Goal: Transaction & Acquisition: Purchase product/service

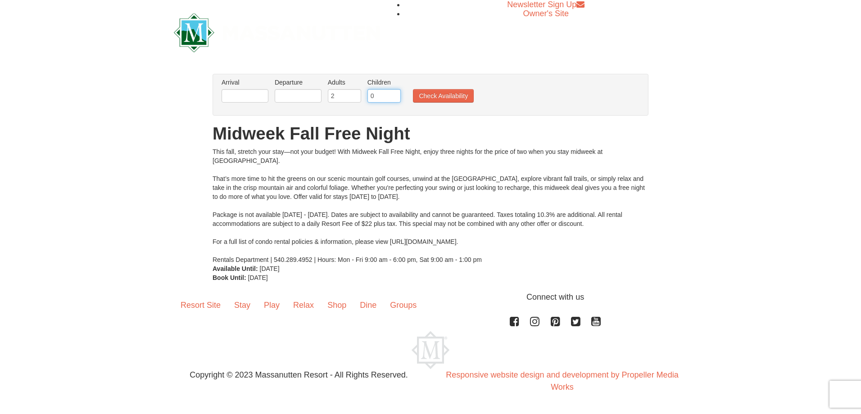
drag, startPoint x: 376, startPoint y: 95, endPoint x: 364, endPoint y: 95, distance: 11.7
click at [364, 95] on ul "Arrival Please format dates MM/DD/YYYY Please format dates MM/DD/YYYY Departure…" at bounding box center [425, 92] width 413 height 29
click at [392, 97] on input "0" at bounding box center [383, 96] width 33 height 14
type input "1"
click at [393, 92] on input "1" at bounding box center [383, 96] width 33 height 14
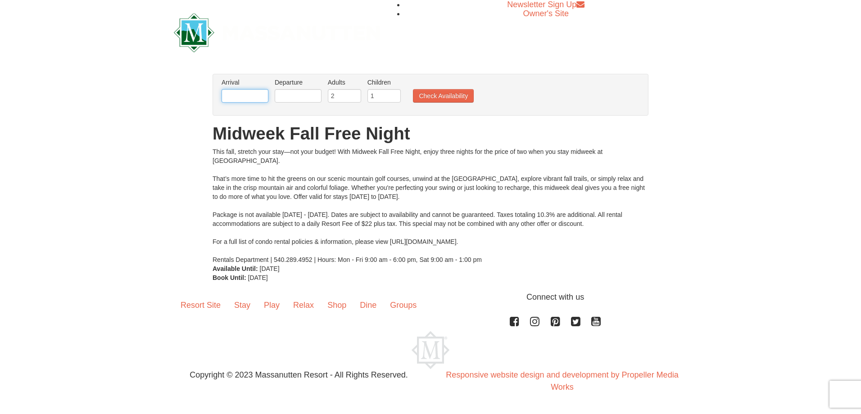
click at [255, 95] on input "text" at bounding box center [245, 96] width 47 height 14
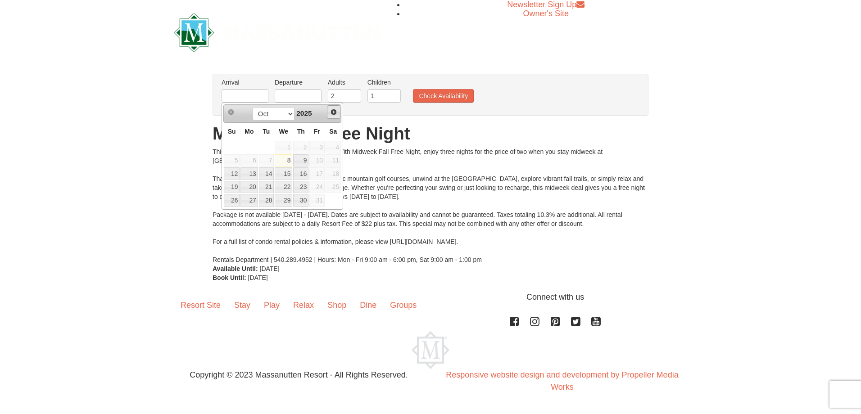
click at [335, 109] on span "Next" at bounding box center [333, 112] width 7 height 7
click at [249, 159] on link "8" at bounding box center [248, 160] width 17 height 13
type input "[DATE]"
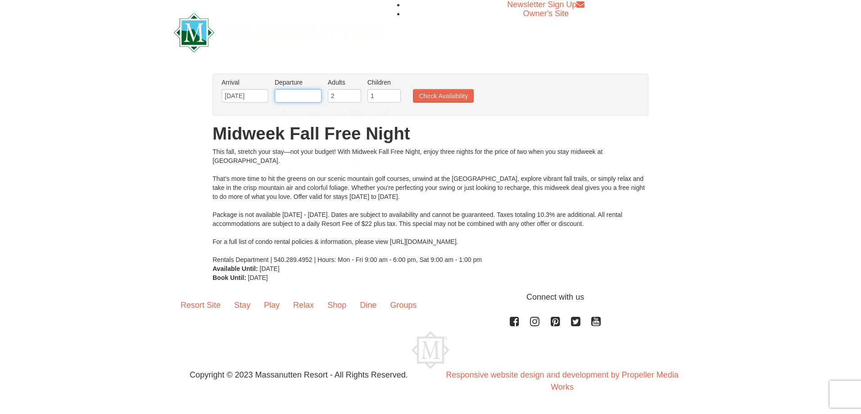
click at [303, 94] on input "text" at bounding box center [298, 96] width 47 height 14
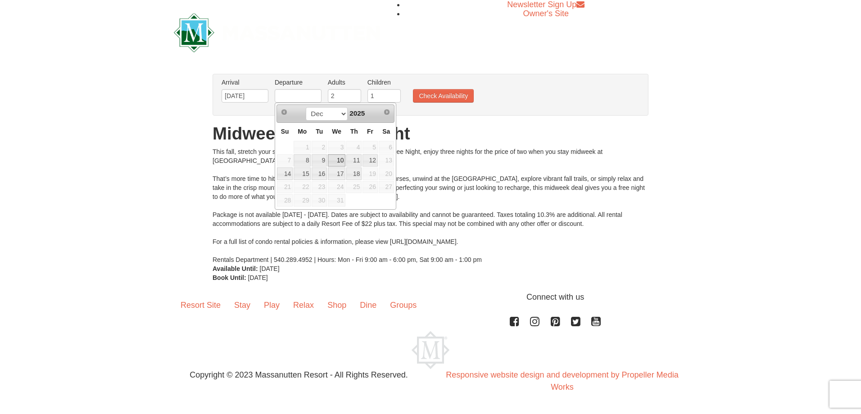
click at [335, 160] on link "10" at bounding box center [337, 160] width 18 height 13
type input "[DATE]"
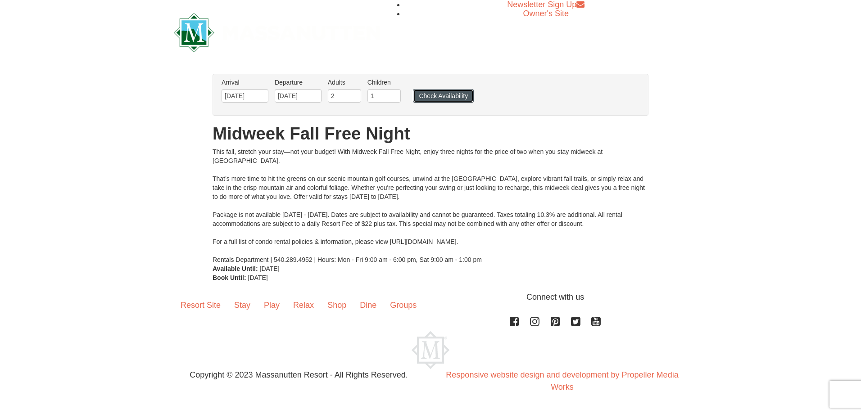
click at [431, 91] on button "Check Availability" at bounding box center [443, 96] width 61 height 14
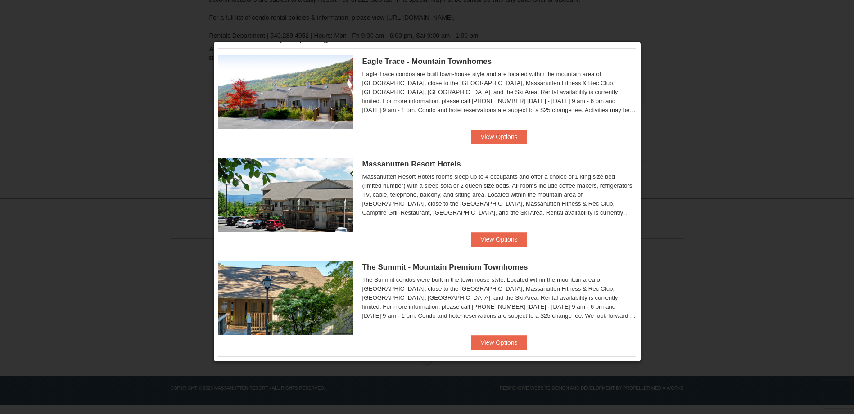
scroll to position [23, 0]
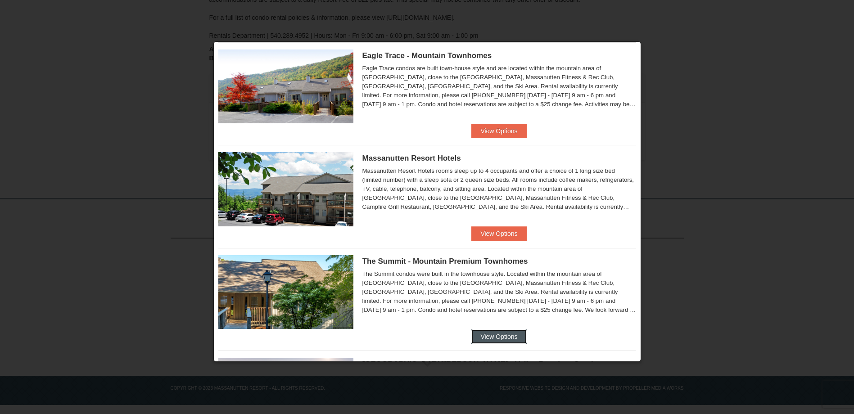
click at [508, 333] on button "View Options" at bounding box center [498, 337] width 55 height 14
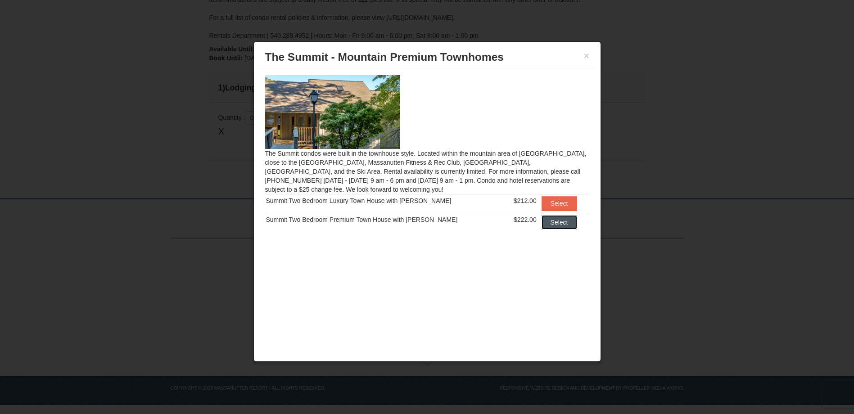
click at [547, 221] on button "Select" at bounding box center [560, 222] width 36 height 14
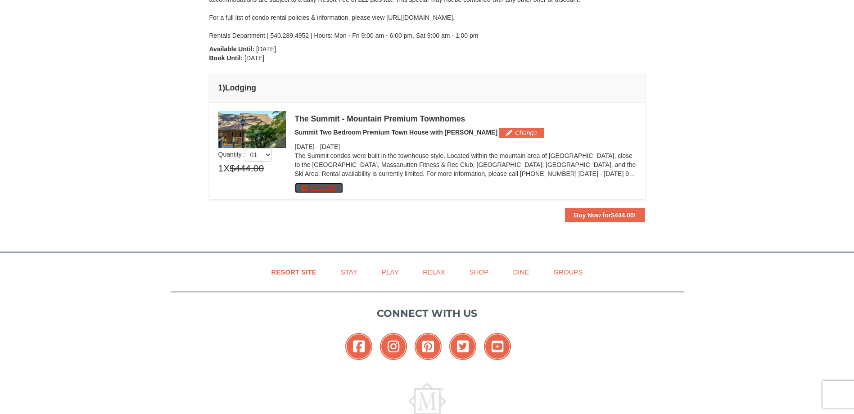
click at [332, 190] on button "More Info" at bounding box center [319, 188] width 48 height 10
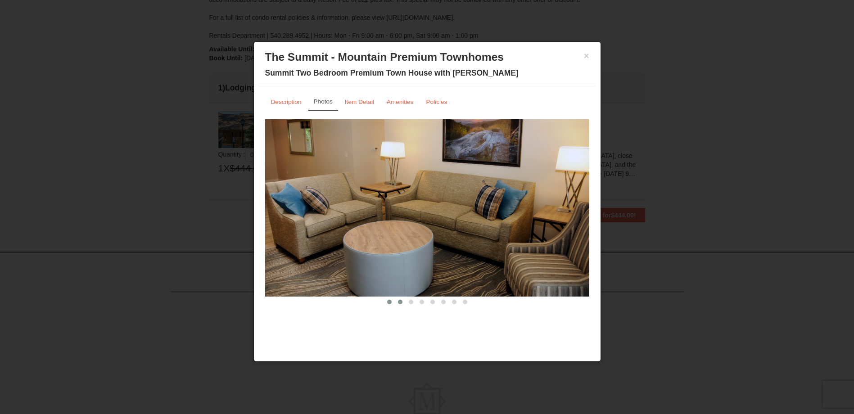
click at [401, 302] on span at bounding box center [400, 302] width 5 height 5
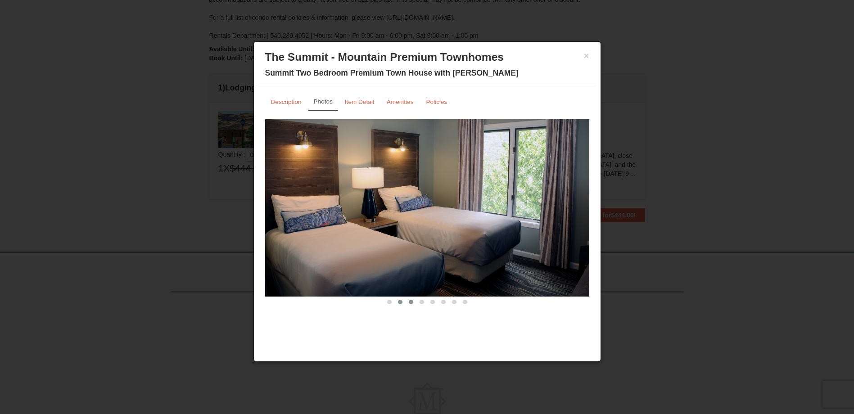
click at [412, 302] on span at bounding box center [411, 302] width 5 height 5
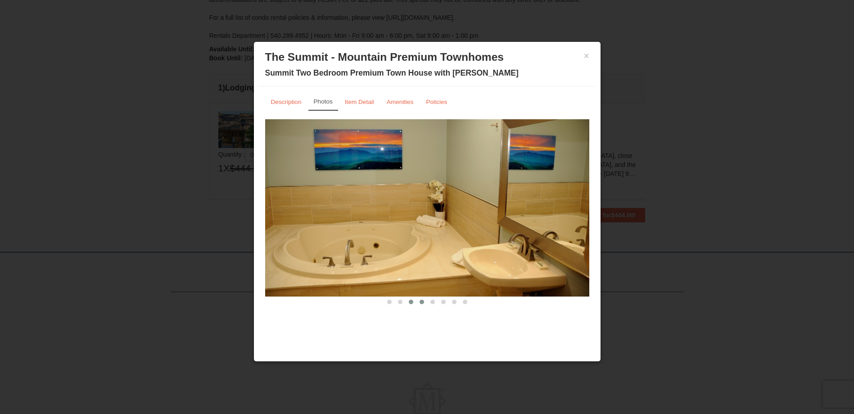
click at [423, 301] on span at bounding box center [422, 302] width 5 height 5
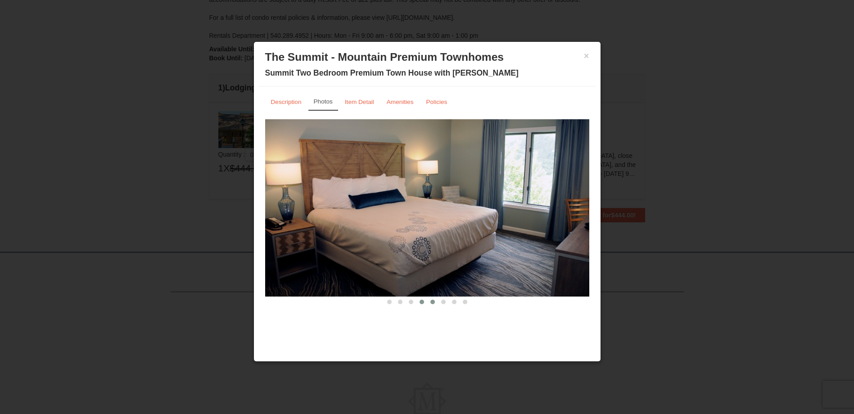
click at [433, 301] on span at bounding box center [433, 302] width 5 height 5
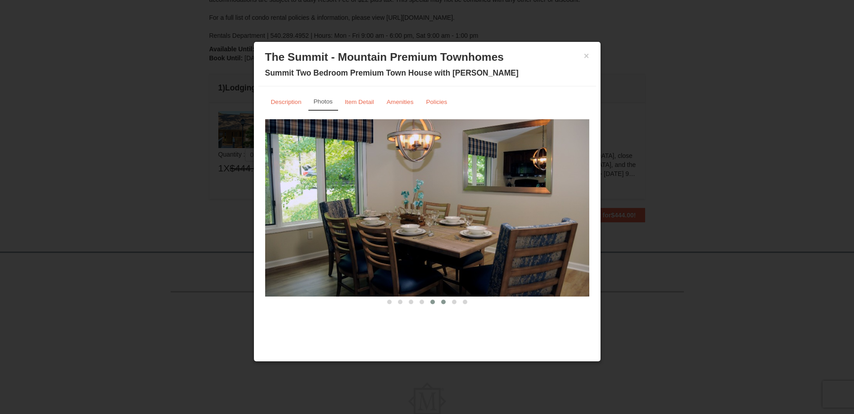
click at [443, 301] on span at bounding box center [443, 302] width 5 height 5
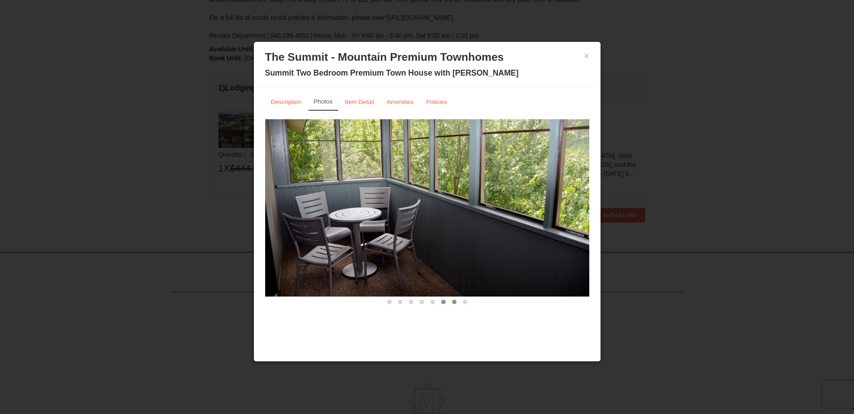
click at [454, 300] on span at bounding box center [454, 302] width 5 height 5
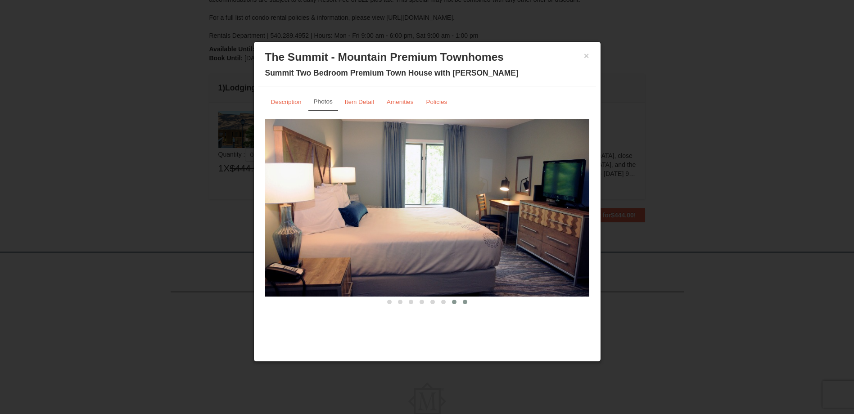
click at [466, 301] on span at bounding box center [465, 302] width 5 height 5
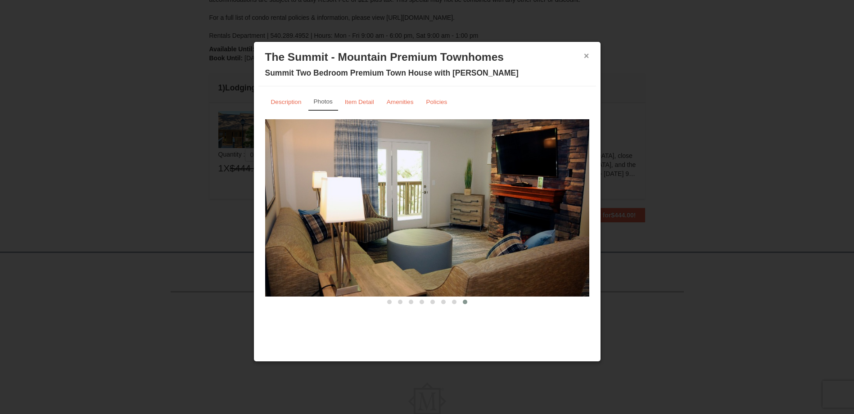
click at [589, 55] on button "×" at bounding box center [586, 55] width 5 height 9
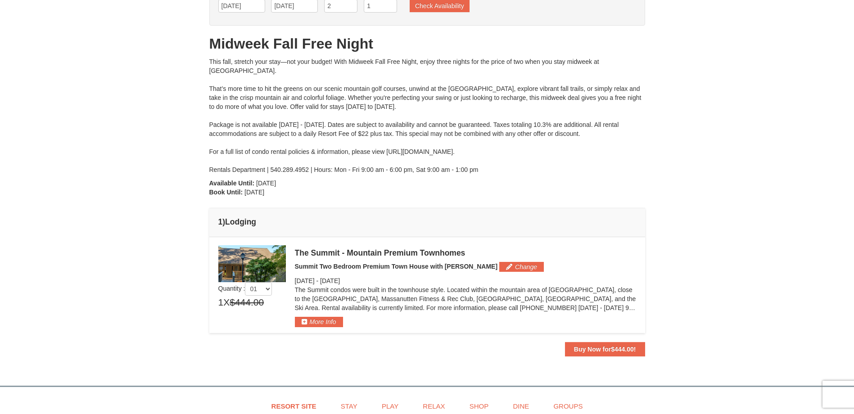
scroll to position [67, 0]
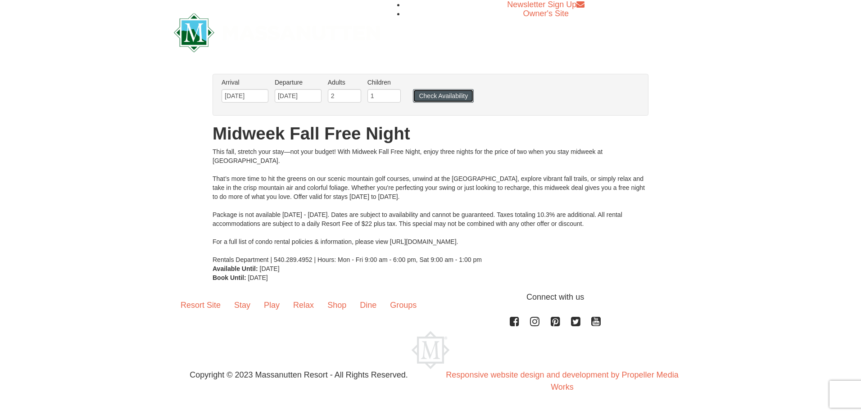
click at [437, 99] on button "Check Availability" at bounding box center [443, 96] width 61 height 14
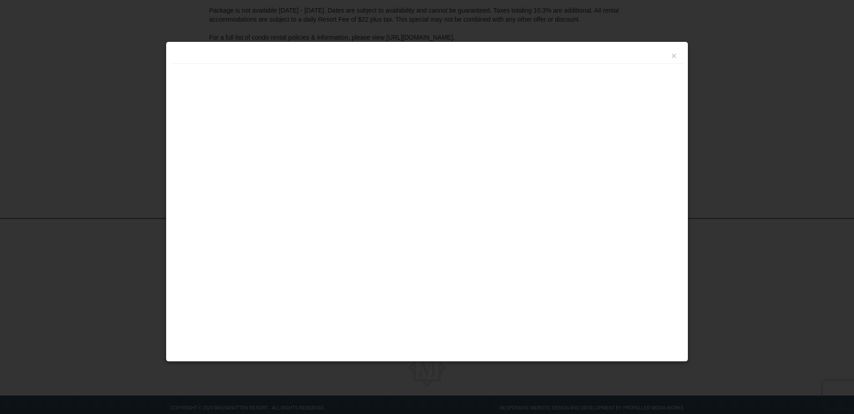
scroll to position [202, 0]
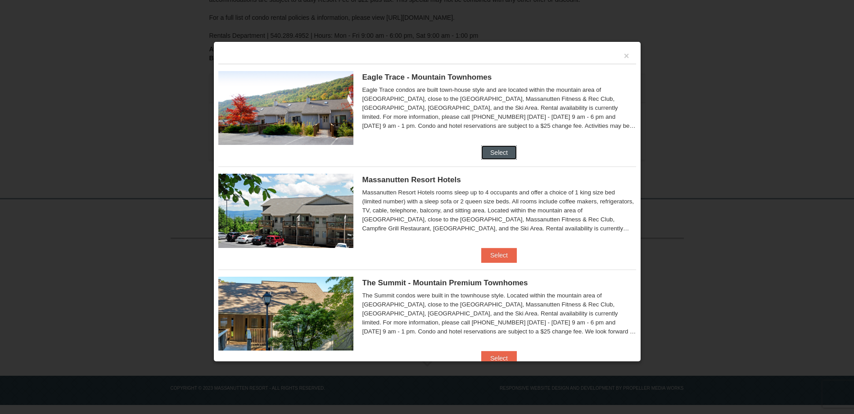
click at [497, 152] on button "Select" at bounding box center [499, 152] width 36 height 14
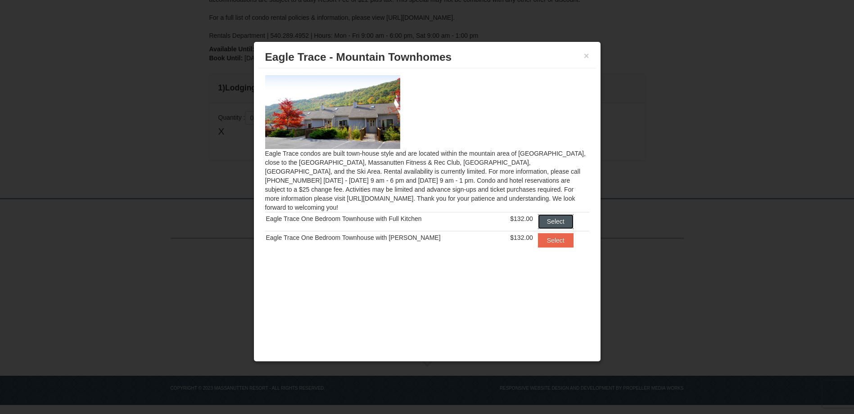
click at [543, 214] on button "Select" at bounding box center [556, 221] width 36 height 14
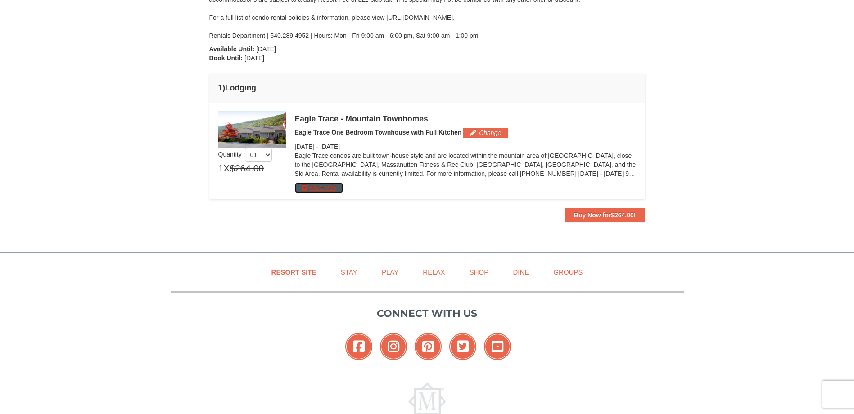
click at [324, 186] on button "More Info" at bounding box center [319, 188] width 48 height 10
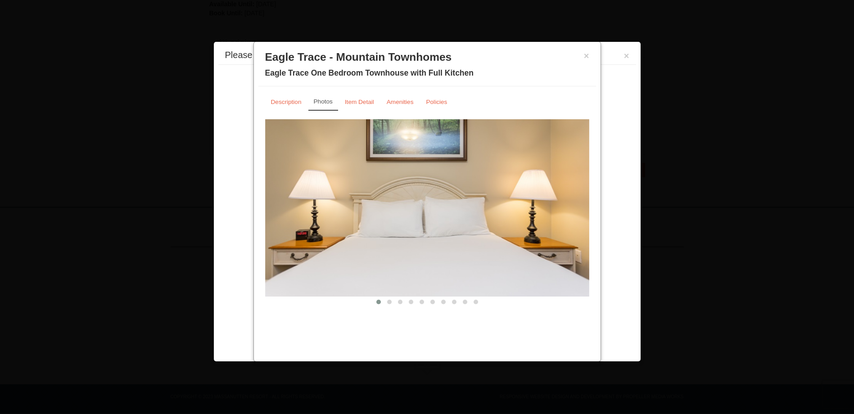
scroll to position [256, 0]
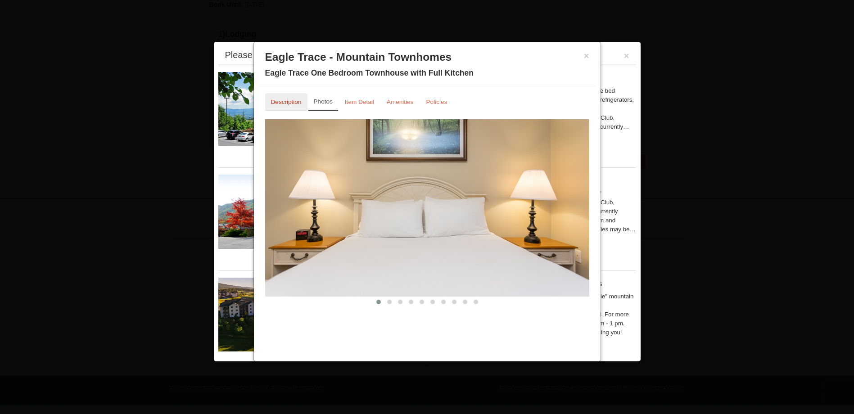
click at [296, 102] on small "Description" at bounding box center [286, 102] width 31 height 7
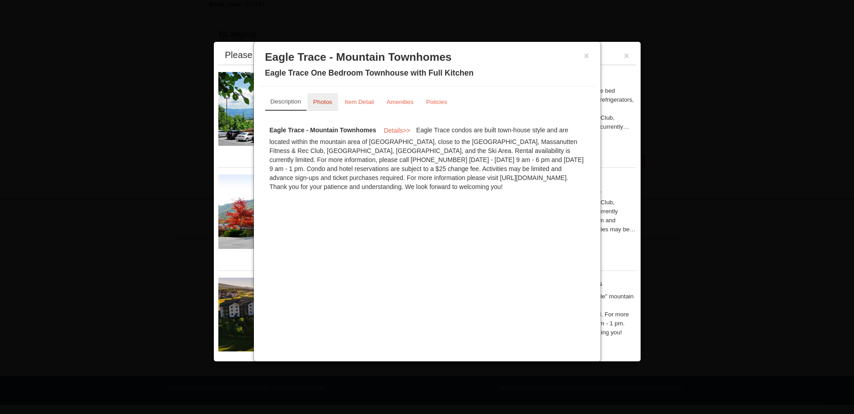
click at [322, 101] on small "Photos" at bounding box center [322, 102] width 19 height 7
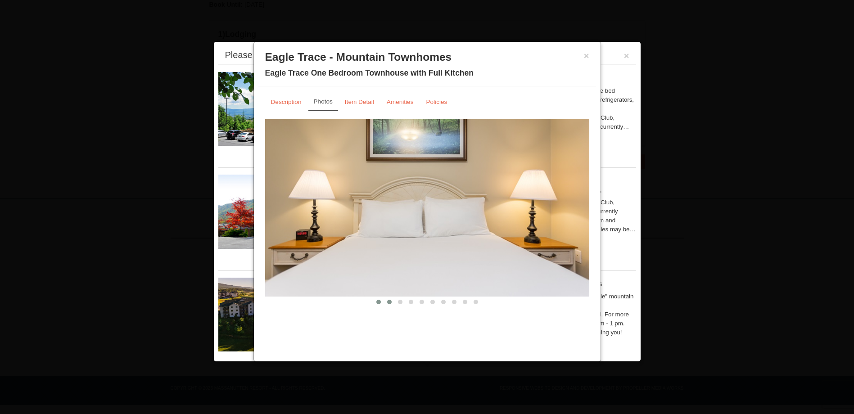
click at [390, 305] on button at bounding box center [389, 302] width 11 height 9
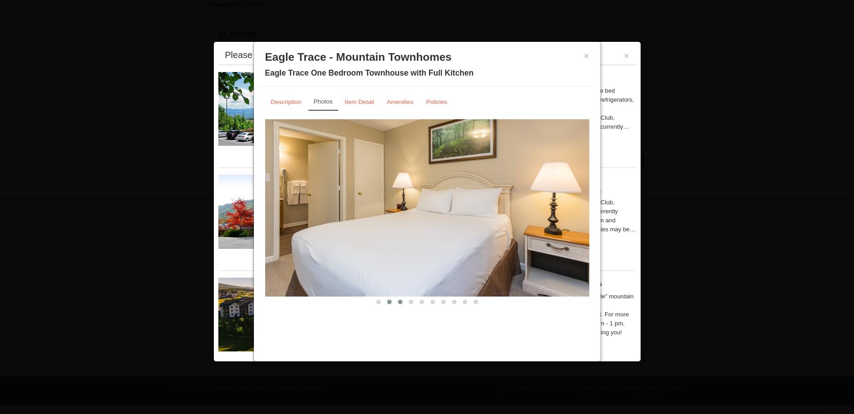
click at [399, 305] on button at bounding box center [400, 302] width 11 height 9
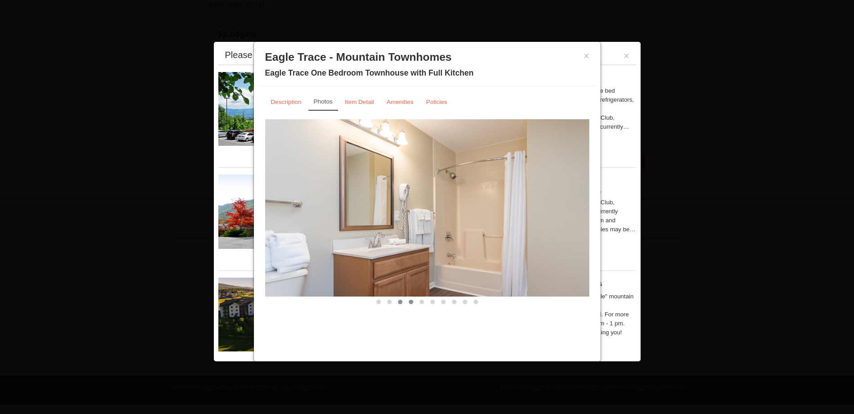
click at [411, 304] on span at bounding box center [411, 302] width 5 height 5
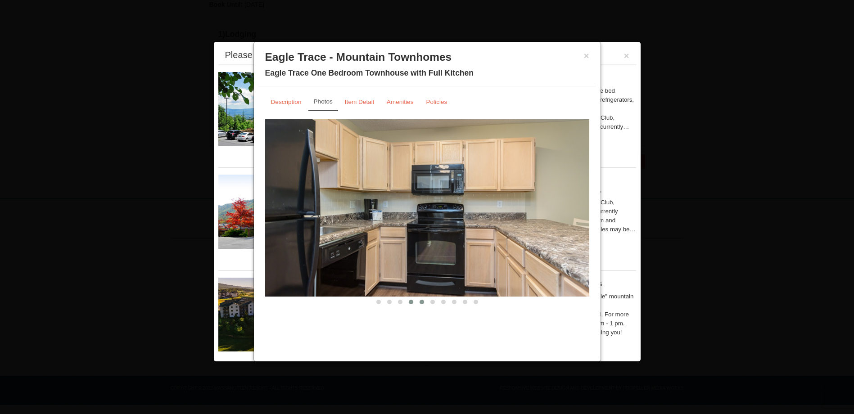
click at [422, 304] on span at bounding box center [422, 302] width 5 height 5
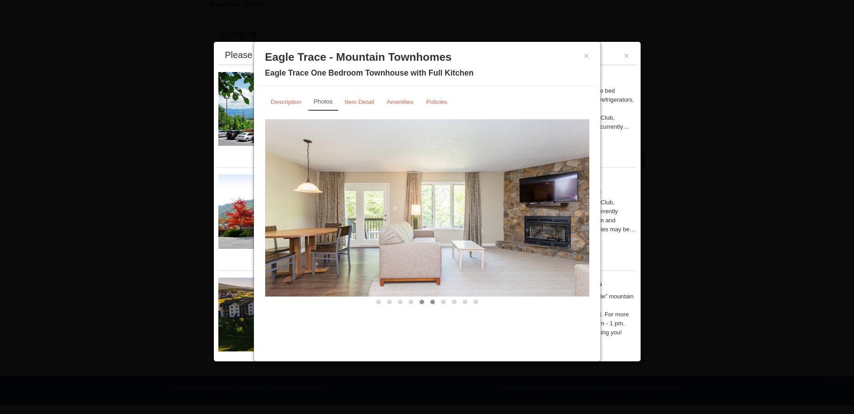
click at [431, 303] on span at bounding box center [433, 302] width 5 height 5
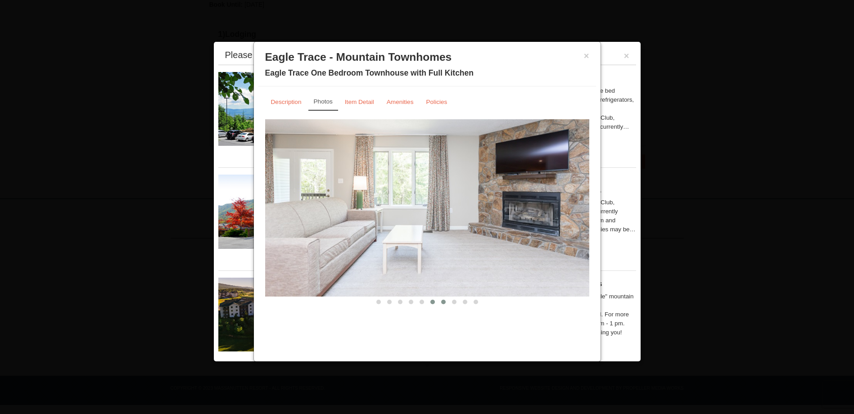
click at [444, 302] on span at bounding box center [443, 302] width 5 height 5
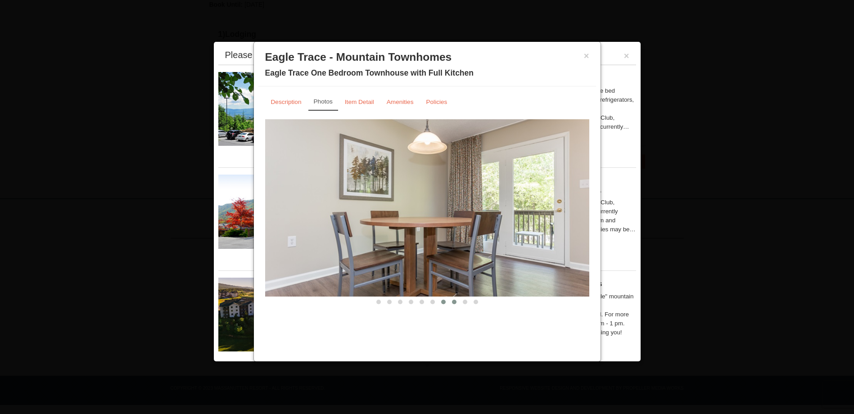
click at [457, 302] on button at bounding box center [454, 302] width 11 height 9
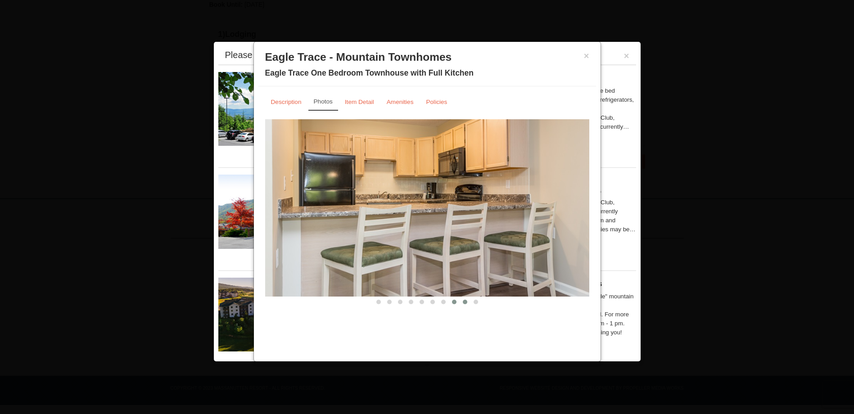
click at [464, 302] on span at bounding box center [465, 302] width 5 height 5
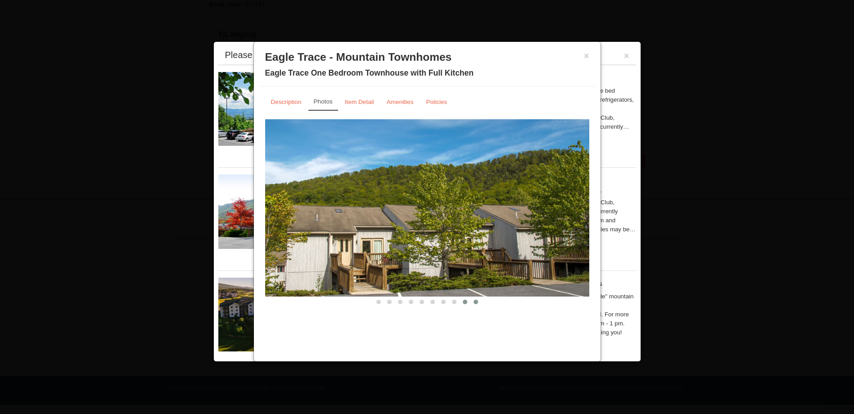
click at [478, 302] on span at bounding box center [476, 302] width 5 height 5
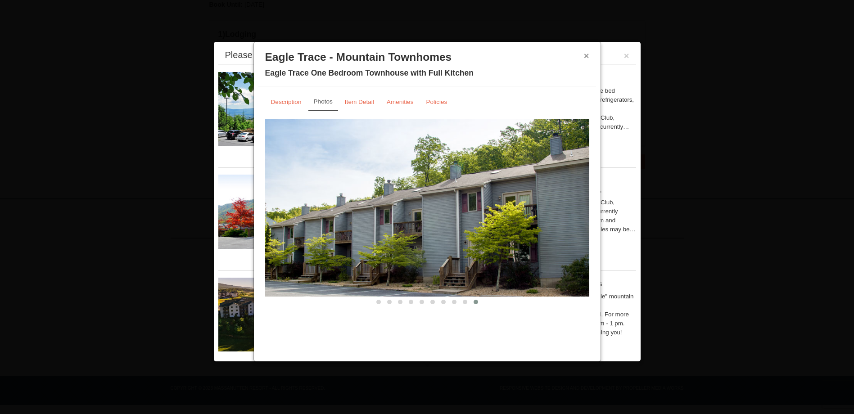
click at [587, 55] on button "×" at bounding box center [586, 55] width 5 height 9
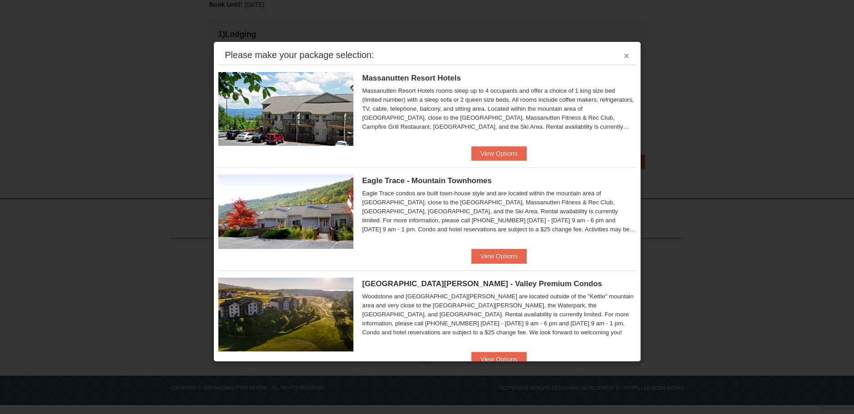
click at [624, 55] on button "×" at bounding box center [626, 55] width 5 height 9
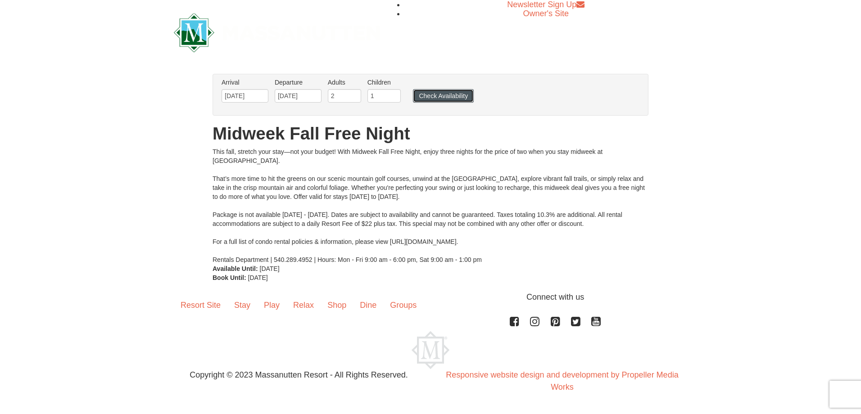
click at [431, 98] on button "Check Availability" at bounding box center [443, 96] width 61 height 14
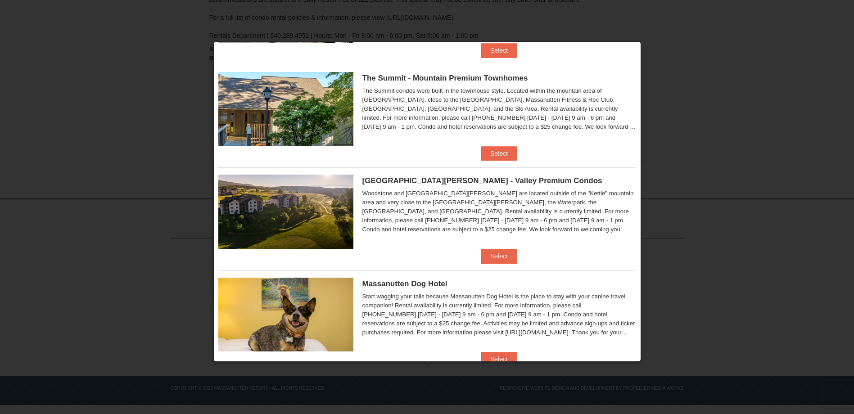
scroll to position [230, 0]
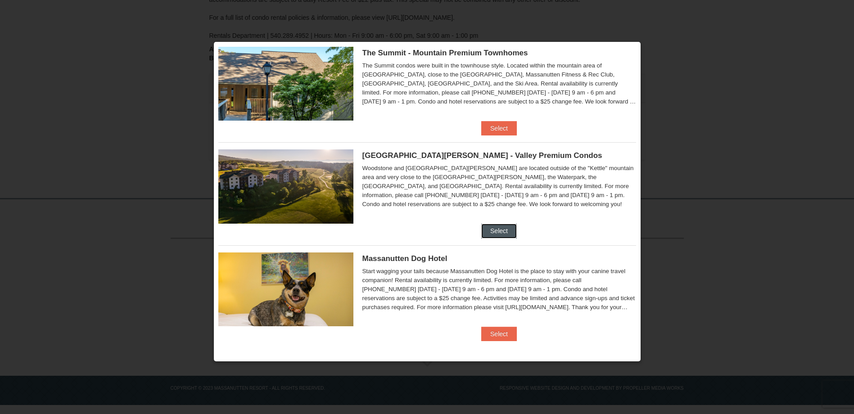
click at [500, 226] on button "Select" at bounding box center [499, 231] width 36 height 14
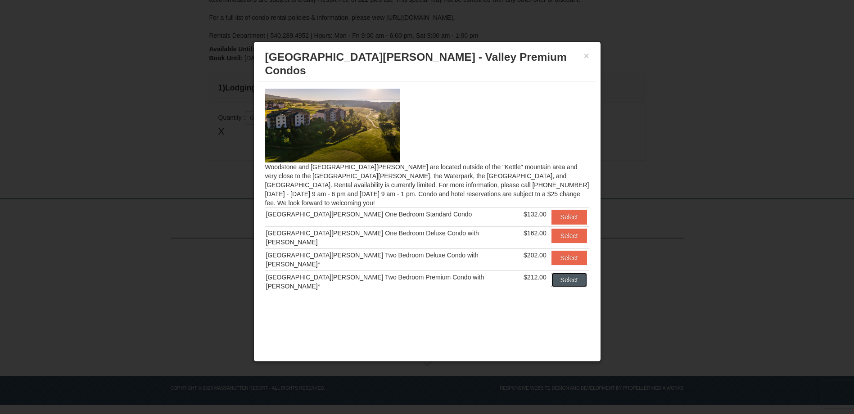
click at [556, 273] on button "Select" at bounding box center [570, 280] width 36 height 14
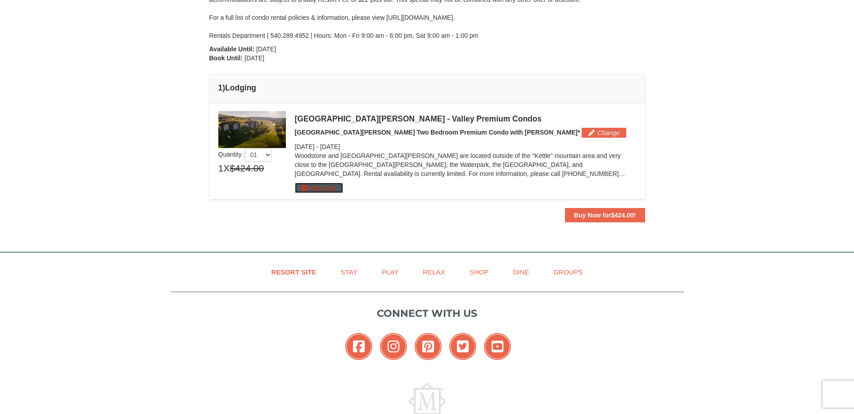
click at [314, 191] on button "More Info" at bounding box center [319, 188] width 48 height 10
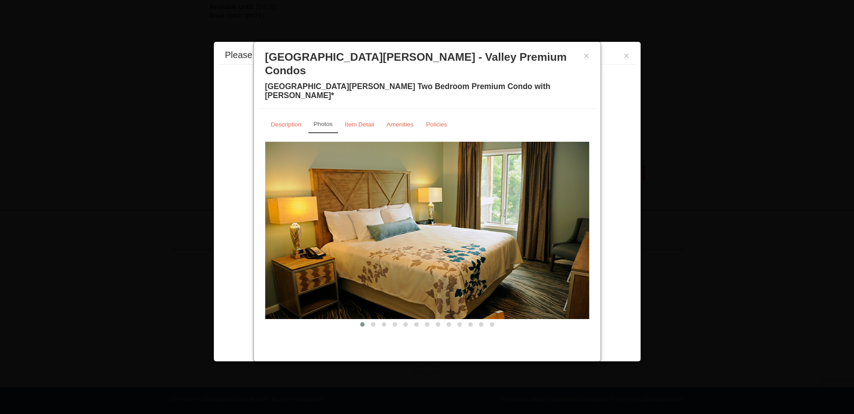
scroll to position [256, 0]
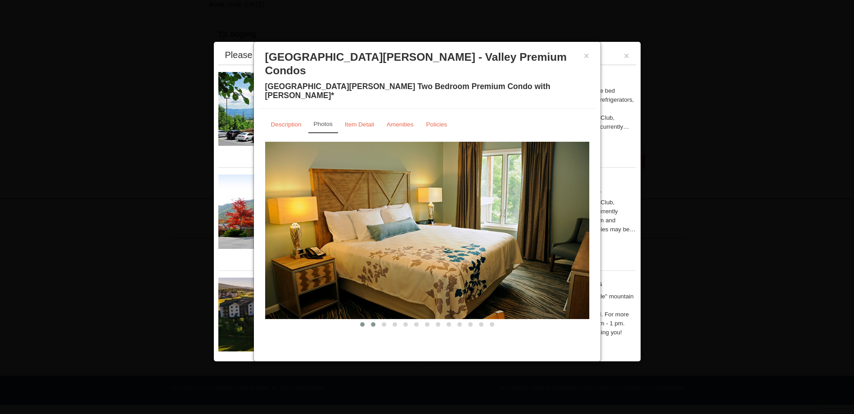
click at [375, 322] on span at bounding box center [373, 324] width 5 height 5
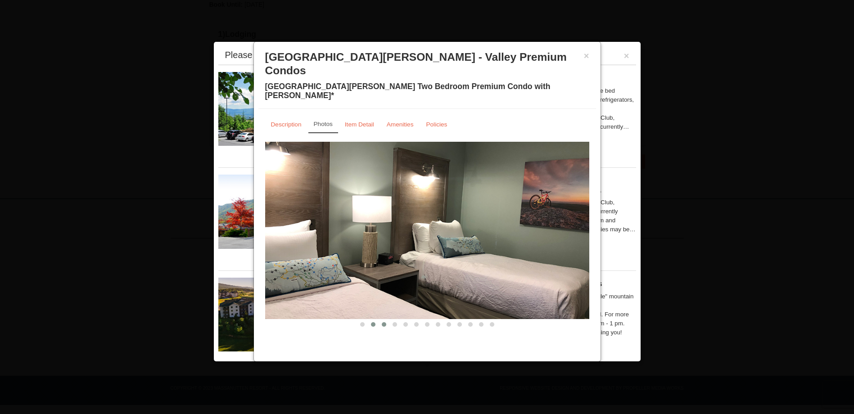
click at [385, 322] on span at bounding box center [384, 324] width 5 height 5
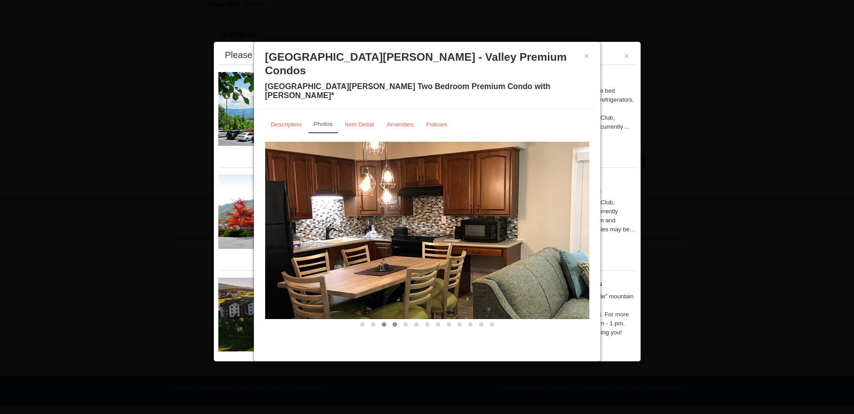
click at [394, 322] on span at bounding box center [395, 324] width 5 height 5
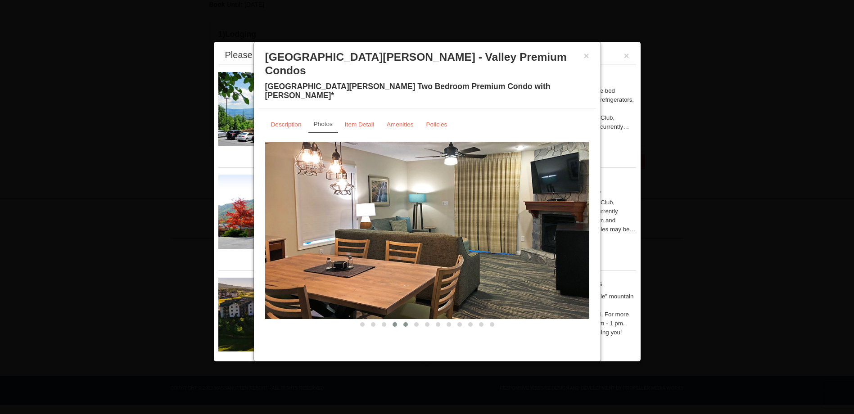
click at [409, 320] on button at bounding box center [405, 324] width 11 height 9
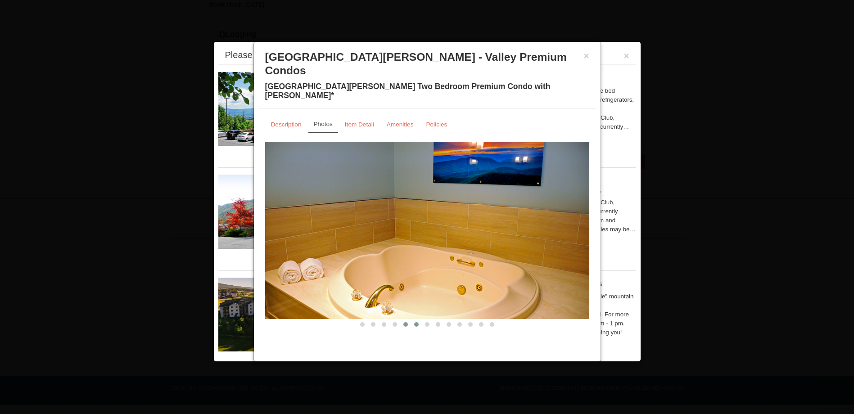
click at [415, 322] on span at bounding box center [416, 324] width 5 height 5
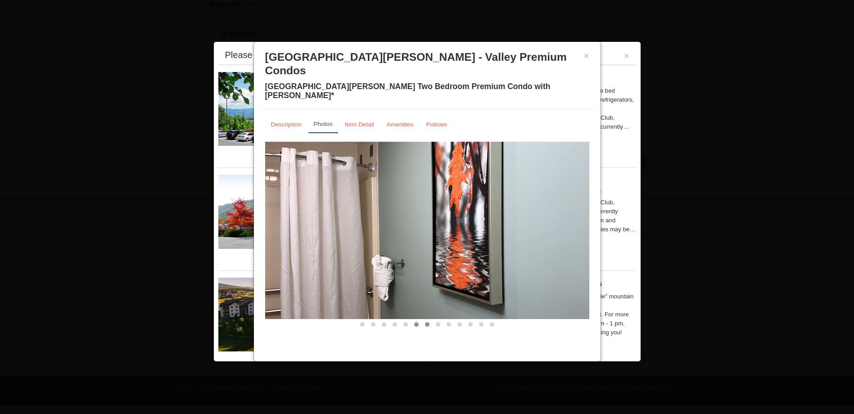
click at [428, 322] on span at bounding box center [427, 324] width 5 height 5
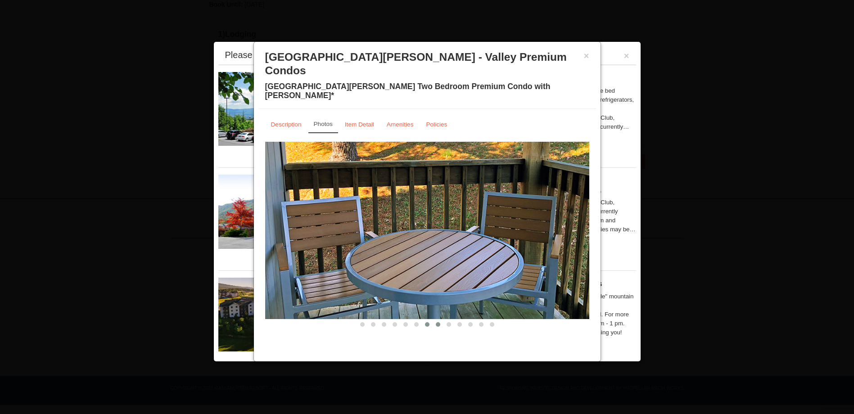
click at [439, 322] on span at bounding box center [438, 324] width 5 height 5
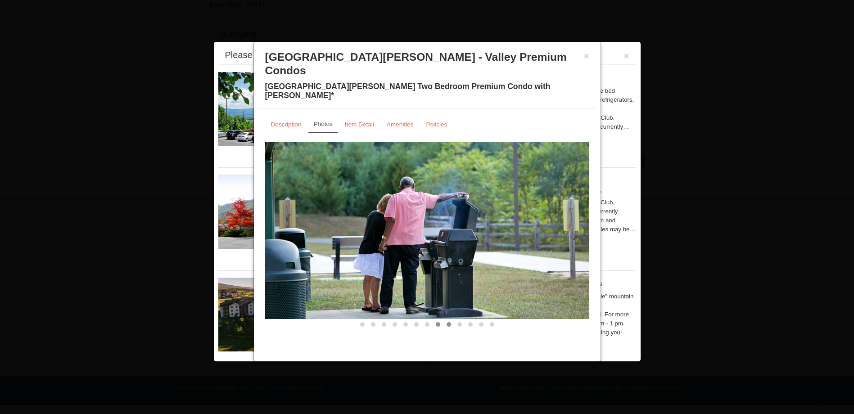
click at [452, 320] on button at bounding box center [449, 324] width 11 height 9
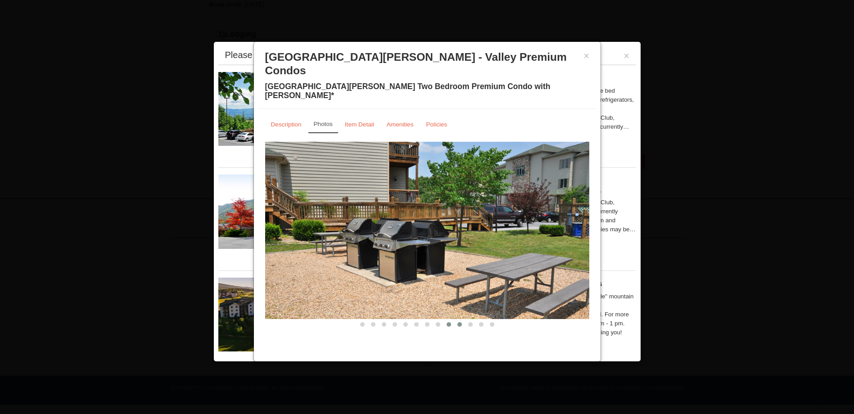
click at [461, 322] on span at bounding box center [460, 324] width 5 height 5
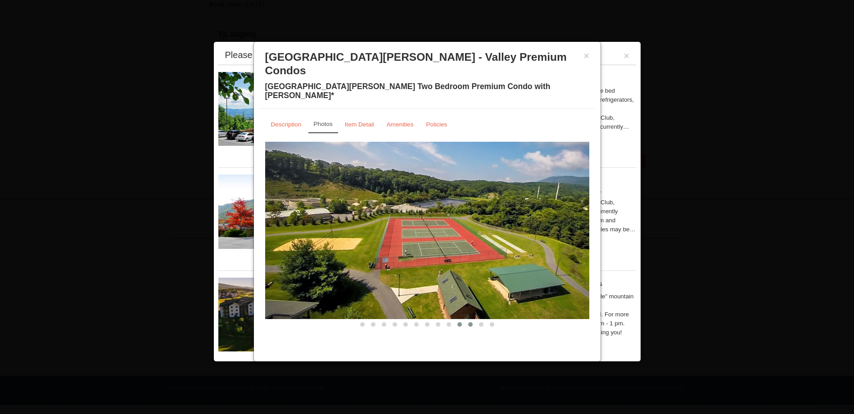
click at [470, 322] on span at bounding box center [470, 324] width 5 height 5
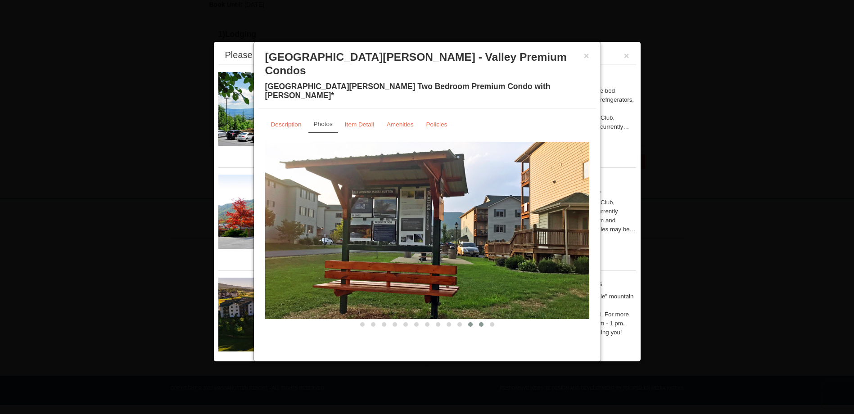
click at [481, 322] on span at bounding box center [481, 324] width 5 height 5
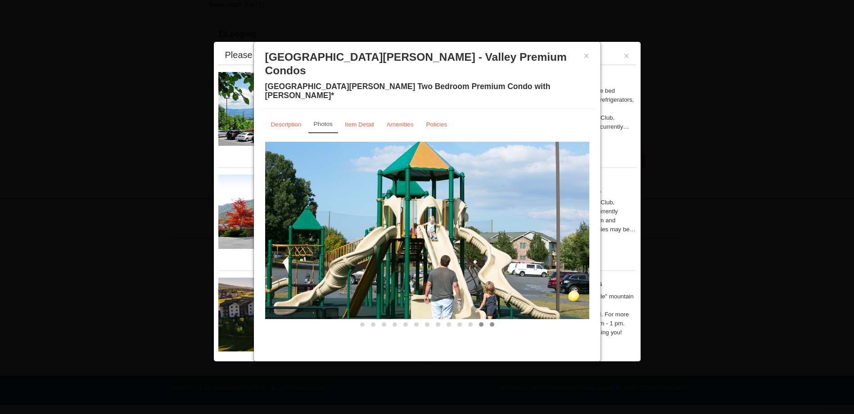
click at [489, 320] on button at bounding box center [492, 324] width 11 height 9
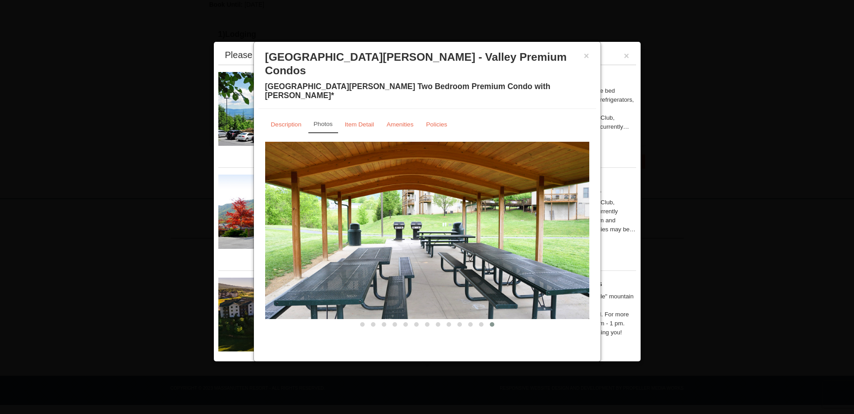
click at [589, 53] on button "×" at bounding box center [586, 55] width 5 height 9
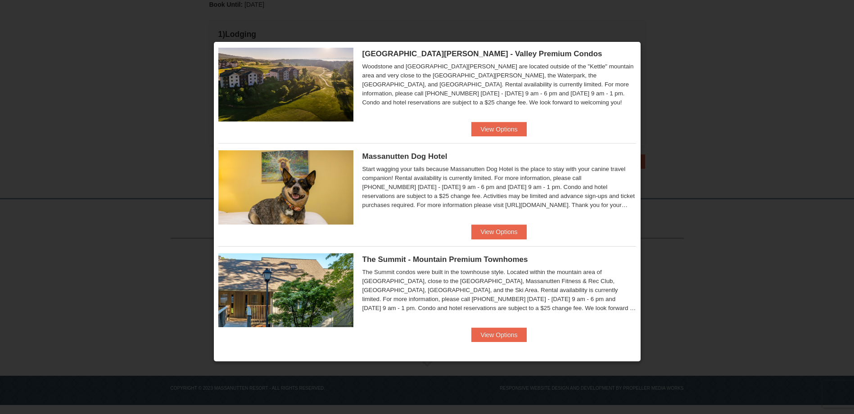
scroll to position [231, 0]
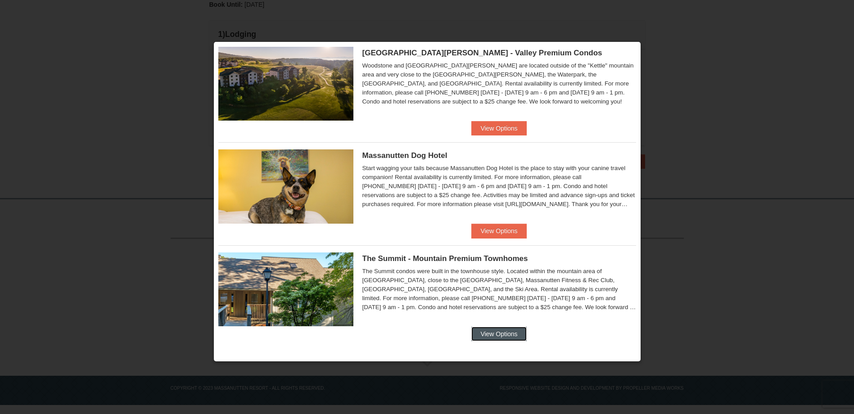
click at [483, 336] on button "View Options" at bounding box center [498, 334] width 55 height 14
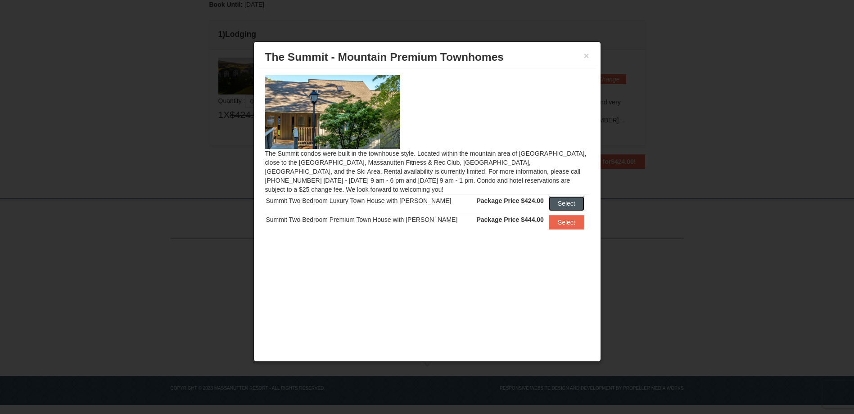
click at [555, 203] on button "Select" at bounding box center [567, 203] width 36 height 14
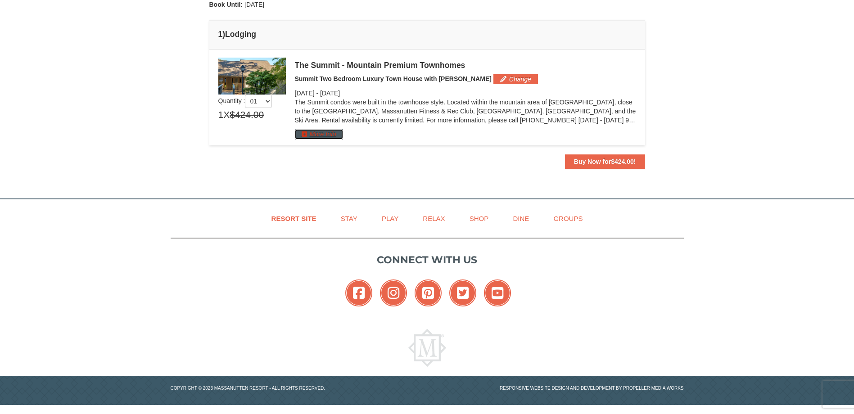
click at [316, 133] on button "More Info" at bounding box center [319, 134] width 48 height 10
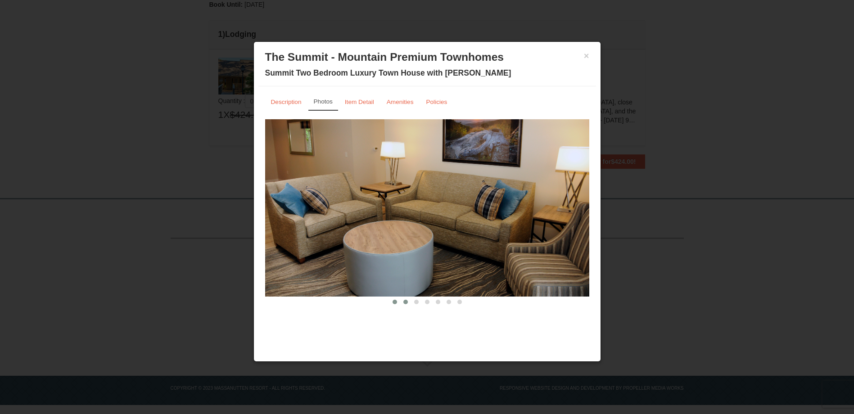
click at [410, 304] on button at bounding box center [405, 302] width 11 height 9
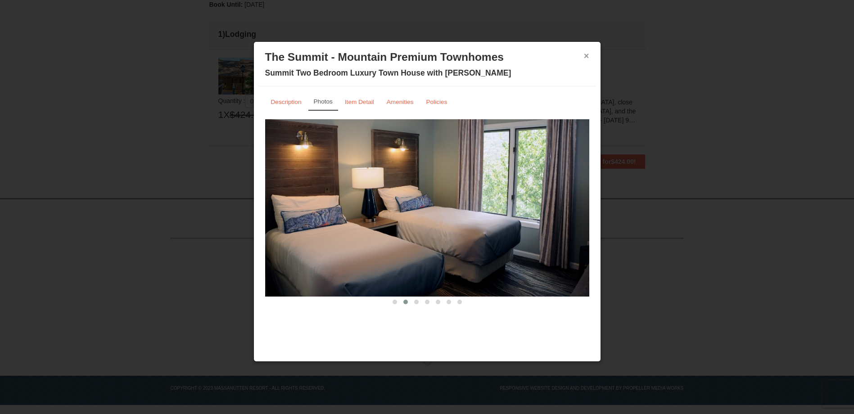
drag, startPoint x: 588, startPoint y: 53, endPoint x: 618, endPoint y: 121, distance: 75.0
click at [589, 56] on div "× The Summit - Mountain Premium Townhomes Summit Two Bedroom Luxury Town House …" at bounding box center [427, 66] width 338 height 40
click at [585, 52] on button "×" at bounding box center [586, 55] width 5 height 9
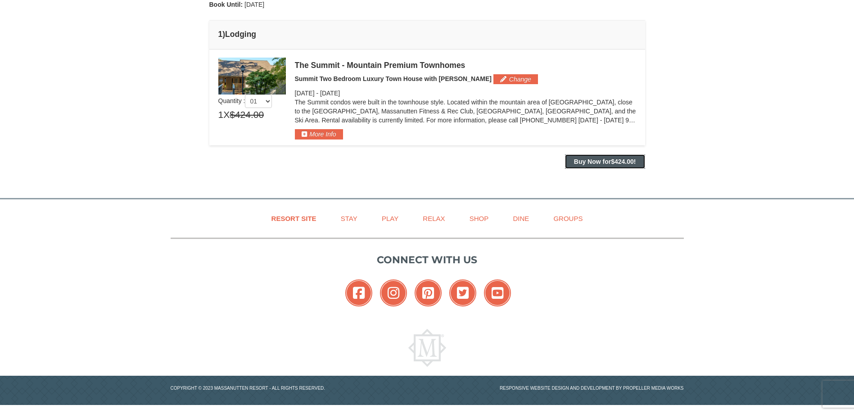
click at [603, 156] on button "Buy Now for $424.00 !" at bounding box center [605, 161] width 80 height 14
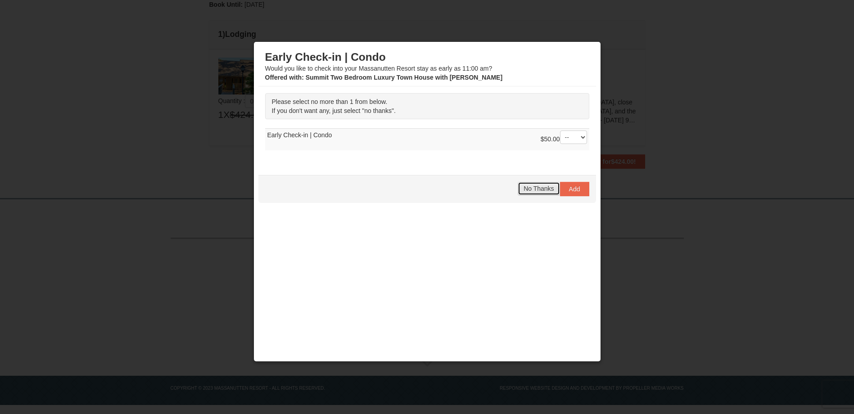
click at [524, 189] on span "No Thanks" at bounding box center [539, 188] width 30 height 7
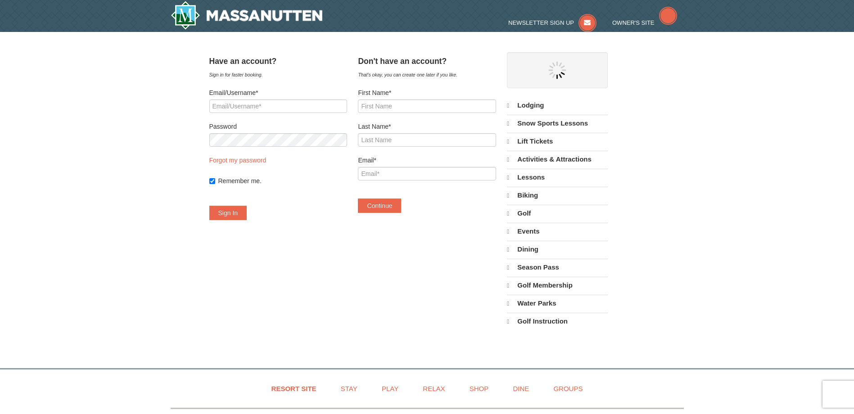
select select "10"
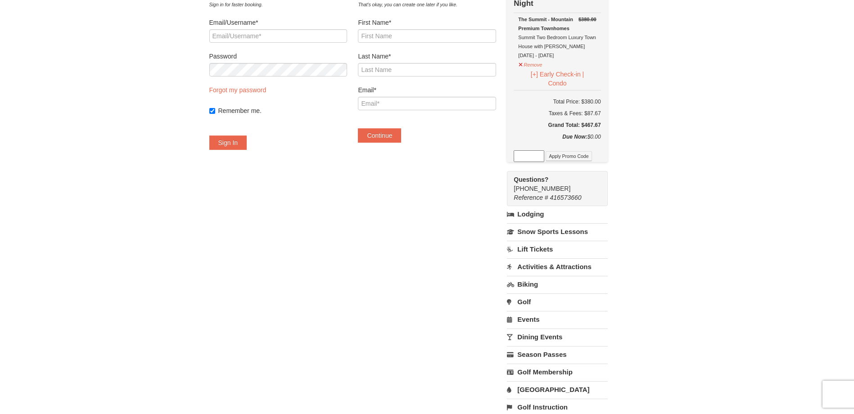
scroll to position [90, 0]
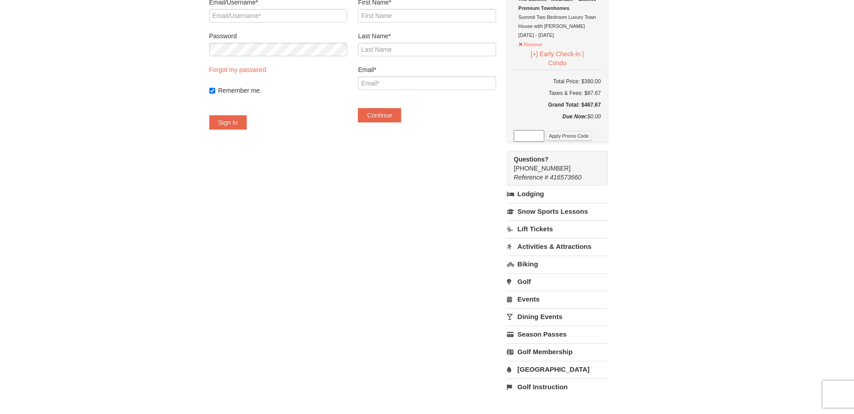
click at [545, 304] on link "Events" at bounding box center [557, 299] width 100 height 17
click at [552, 332] on input "[DATE]" at bounding box center [530, 330] width 47 height 14
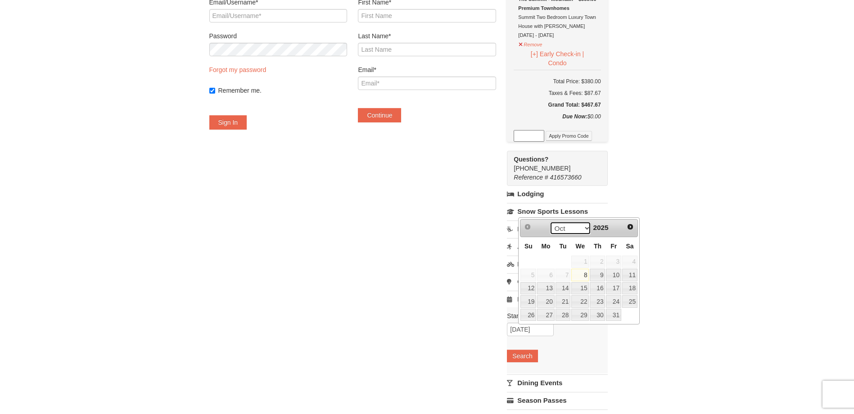
click at [583, 227] on select "Oct Nov Dec" at bounding box center [571, 229] width 42 height 14
click at [546, 278] on link "8" at bounding box center [545, 275] width 17 height 13
type input "[DATE]"
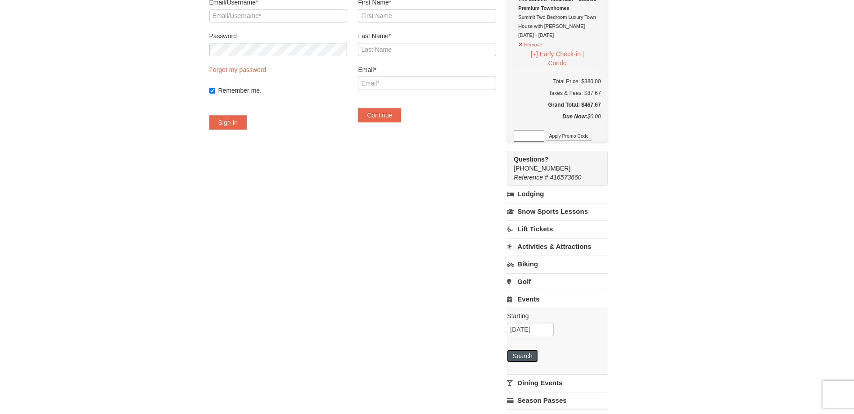
click at [536, 357] on button "Search" at bounding box center [522, 356] width 31 height 13
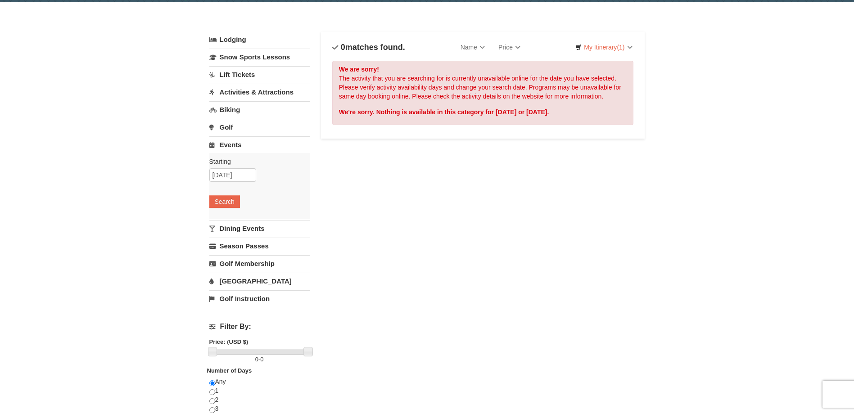
scroll to position [45, 0]
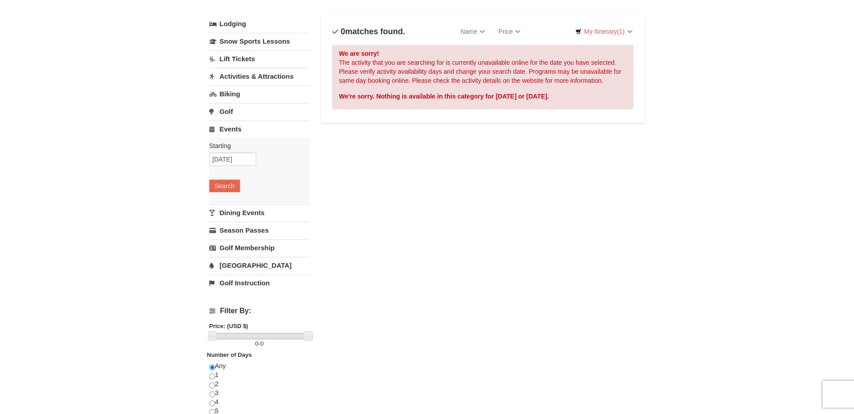
click at [245, 263] on link "[GEOGRAPHIC_DATA]" at bounding box center [259, 265] width 100 height 17
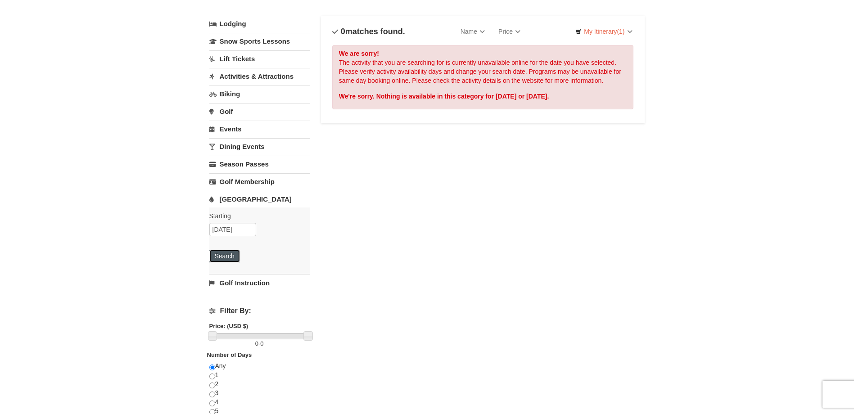
click at [221, 251] on button "Search" at bounding box center [224, 256] width 31 height 13
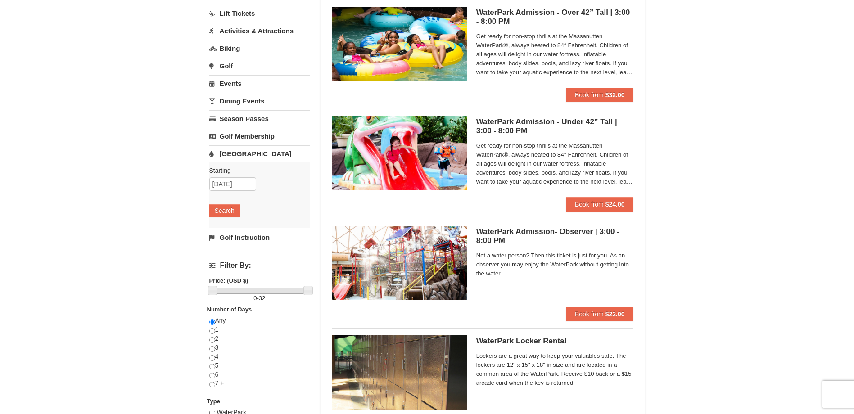
scroll to position [90, 0]
click at [245, 186] on input "[DATE]" at bounding box center [232, 185] width 47 height 14
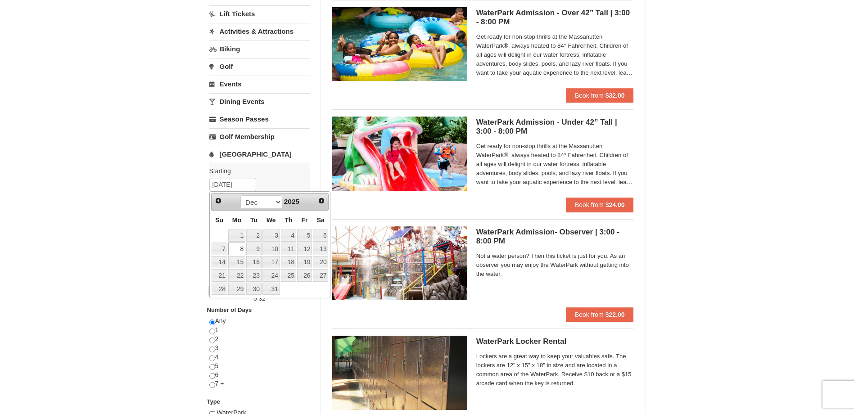
click at [270, 177] on div "Starting Please format dates MM/DD/YYYY Please format dates MM/DD/YYYY 12/08/20…" at bounding box center [259, 196] width 100 height 66
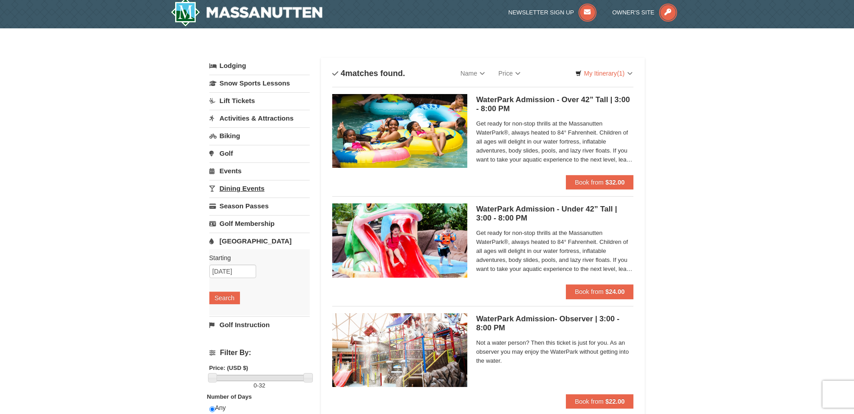
scroll to position [0, 0]
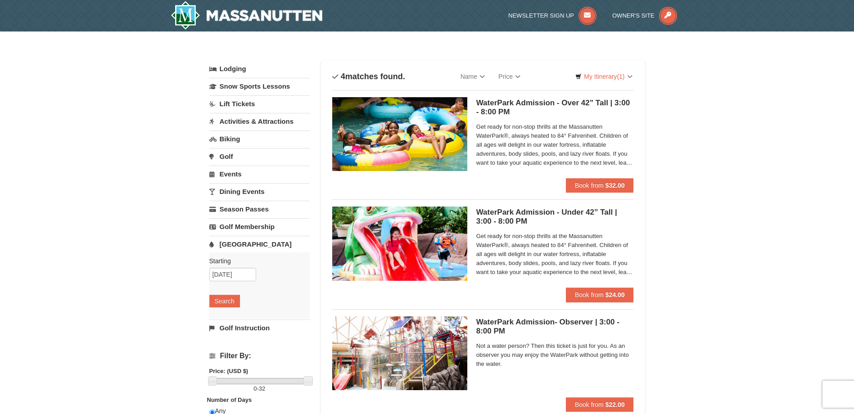
click at [250, 193] on link "Dining Events" at bounding box center [259, 191] width 100 height 17
click at [233, 249] on button "Search" at bounding box center [224, 248] width 31 height 13
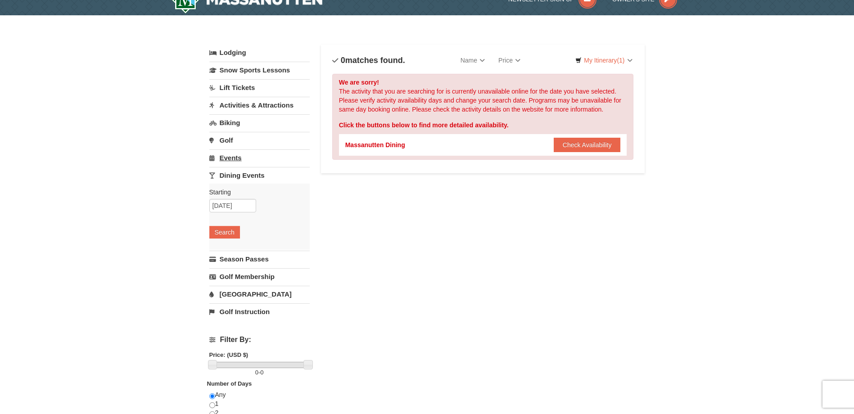
scroll to position [45, 0]
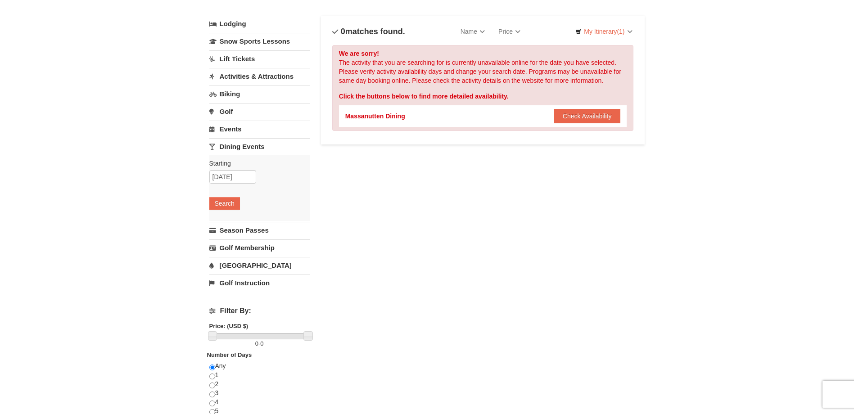
click at [228, 57] on link "Lift Tickets" at bounding box center [259, 58] width 100 height 17
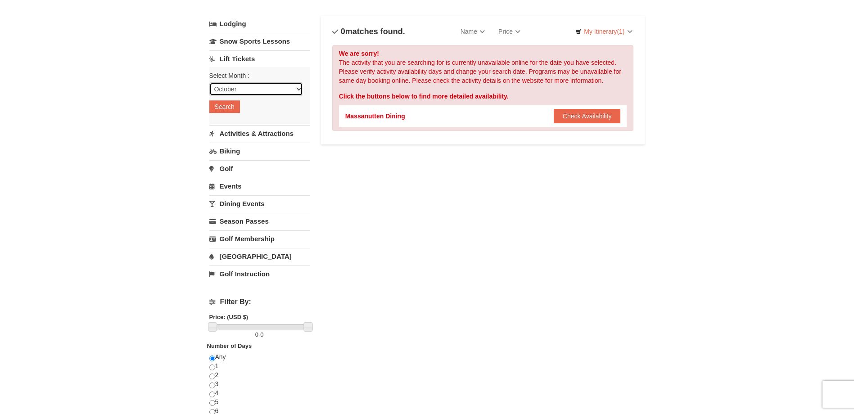
click at [230, 88] on select "October November December January February March April May June July August Sep…" at bounding box center [256, 89] width 94 height 14
select select "12"
click at [209, 82] on select "October November December January February March April May June July August Sep…" at bounding box center [256, 89] width 94 height 14
click at [227, 107] on button "Search" at bounding box center [224, 106] width 31 height 13
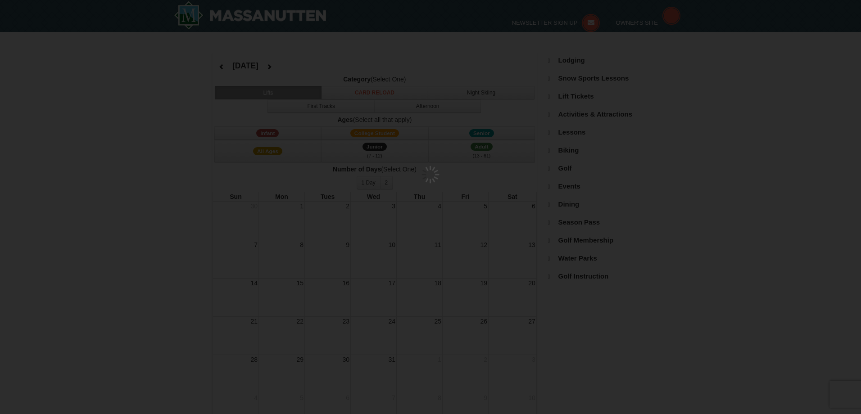
select select "12"
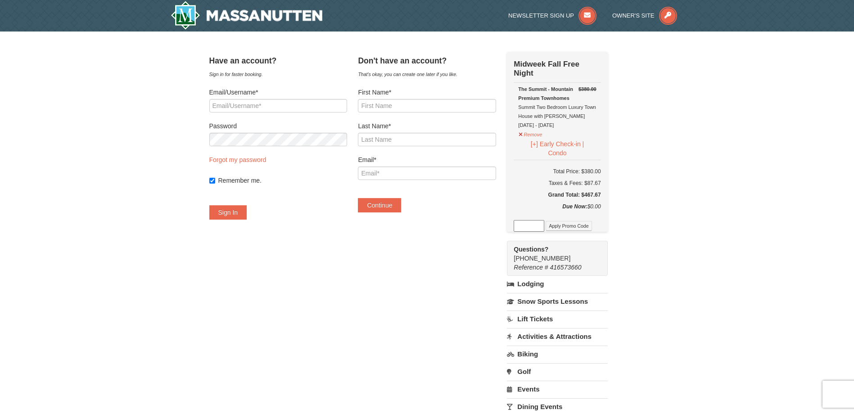
click at [156, 113] on div "× Have an account? Sign in for faster booking. Email/Username* Password Forgot …" at bounding box center [427, 273] width 854 height 483
click at [196, 14] on img at bounding box center [247, 15] width 152 height 29
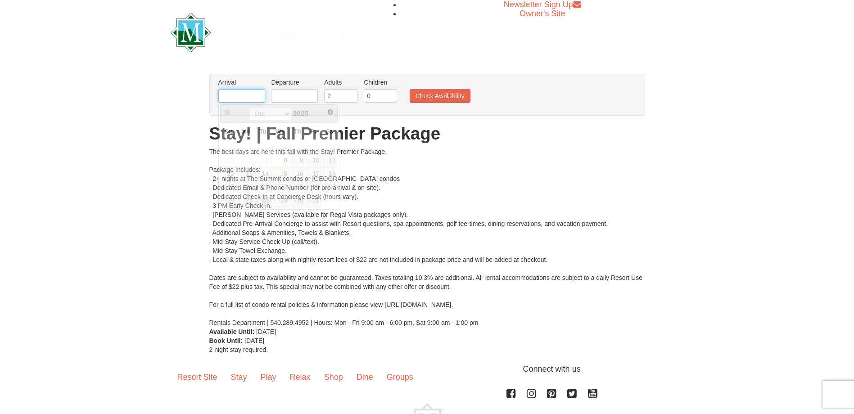
click at [255, 96] on input "text" at bounding box center [241, 96] width 47 height 14
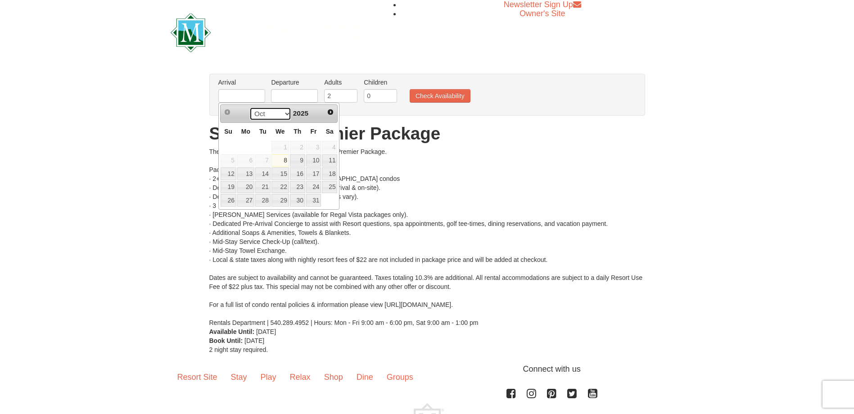
click at [284, 115] on select "Oct Nov Dec" at bounding box center [270, 114] width 42 height 14
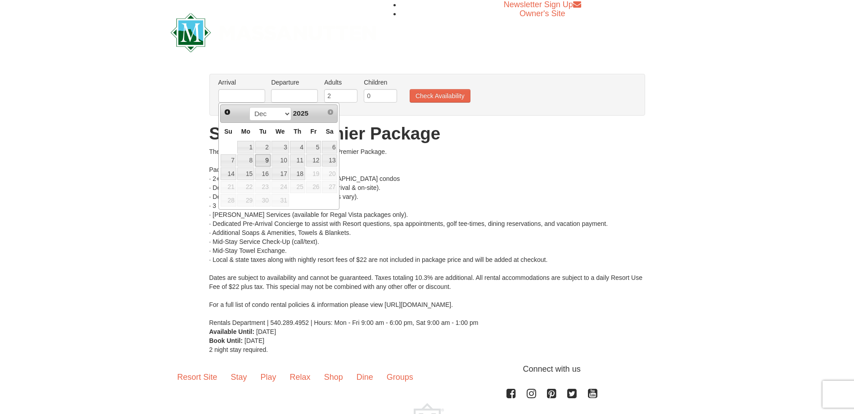
click at [265, 160] on link "9" at bounding box center [262, 160] width 15 height 13
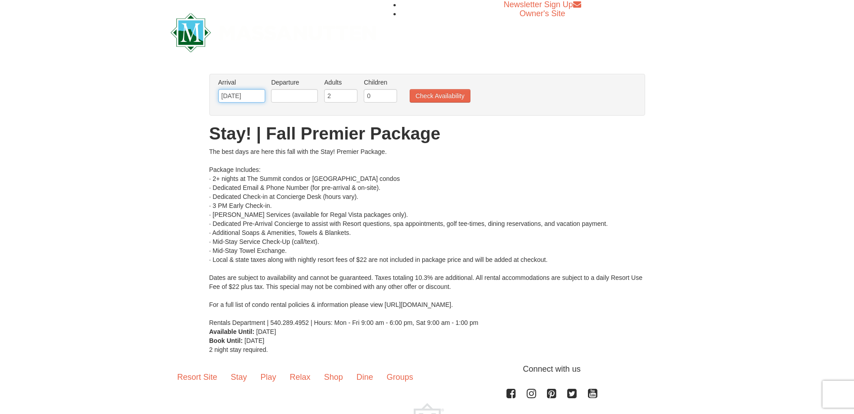
drag, startPoint x: 224, startPoint y: 98, endPoint x: 221, endPoint y: 109, distance: 11.6
click at [224, 98] on input "[DATE]" at bounding box center [241, 96] width 47 height 14
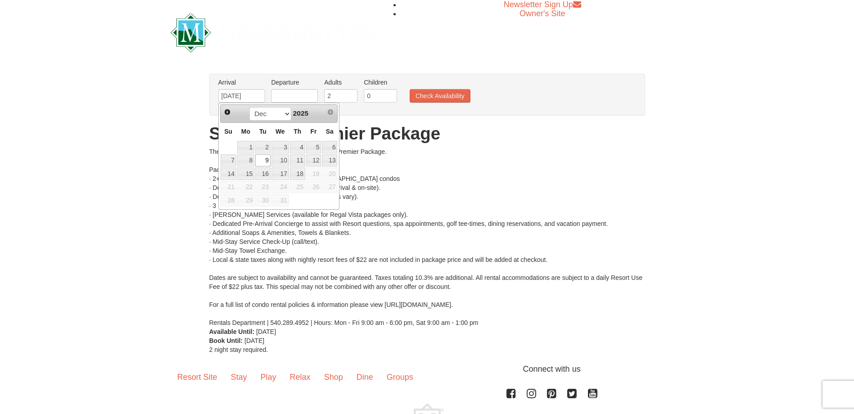
click at [227, 154] on link "7" at bounding box center [229, 160] width 16 height 13
type input "[DATE]"
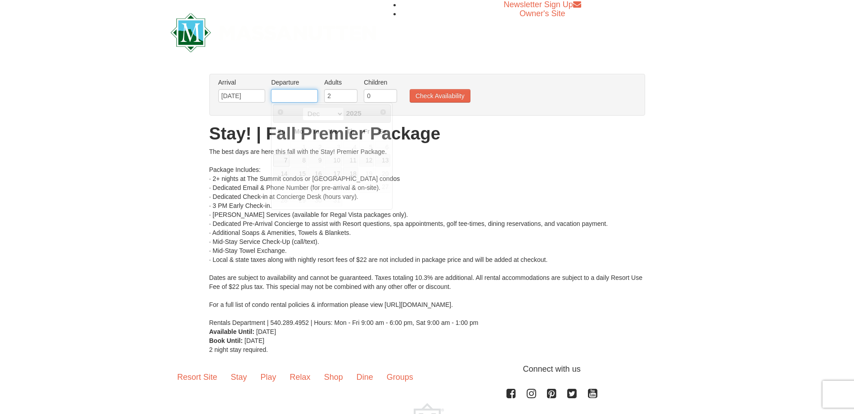
click at [290, 95] on input "text" at bounding box center [294, 96] width 47 height 14
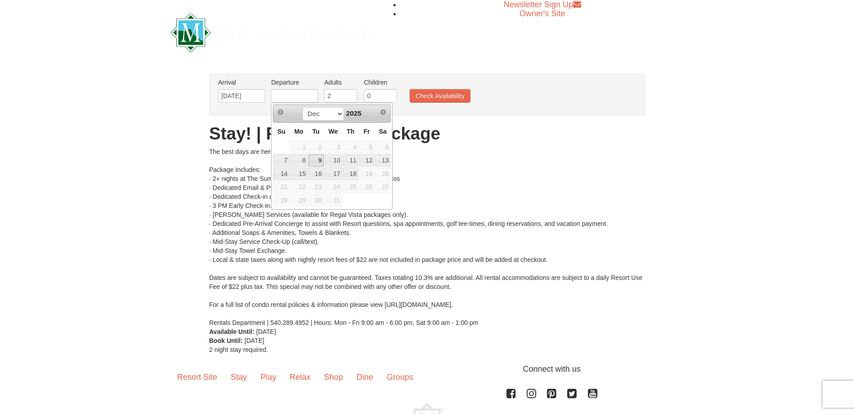
click at [314, 161] on link "9" at bounding box center [315, 160] width 15 height 13
type input "[DATE]"
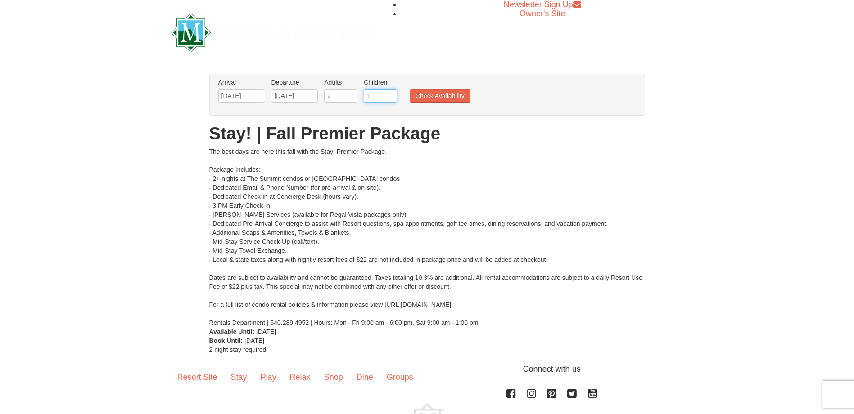
type input "1"
click at [390, 95] on input "1" at bounding box center [380, 96] width 33 height 14
click at [415, 97] on button "Check Availability" at bounding box center [440, 96] width 61 height 14
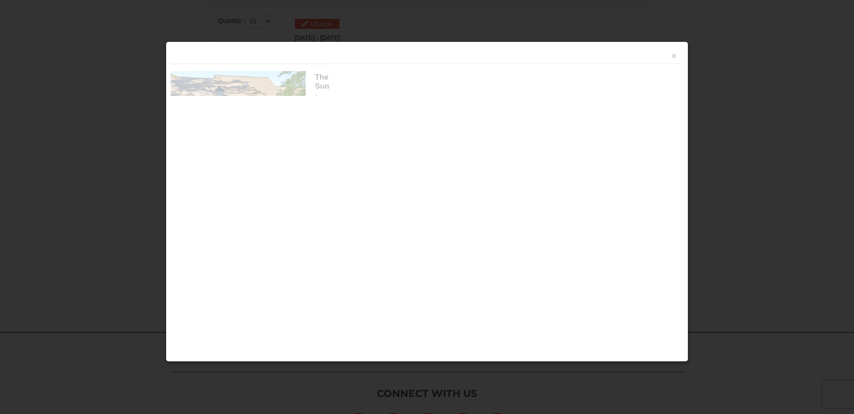
scroll to position [384, 0]
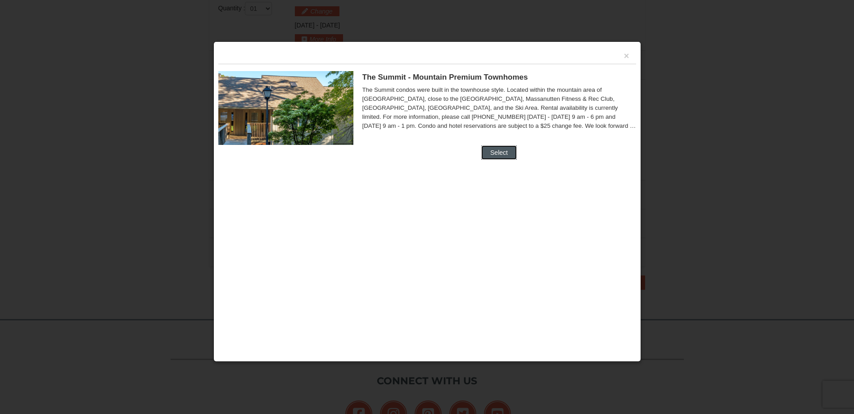
click at [490, 151] on button "Select" at bounding box center [499, 152] width 36 height 14
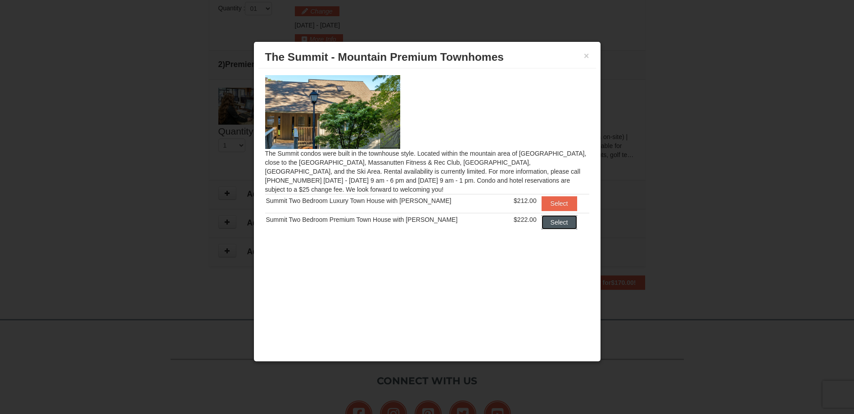
click at [552, 223] on button "Select" at bounding box center [560, 222] width 36 height 14
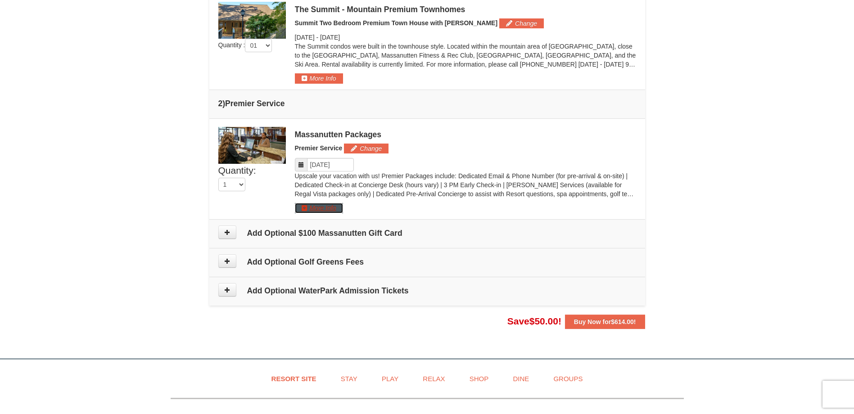
click at [317, 206] on button "More Info" at bounding box center [319, 208] width 48 height 10
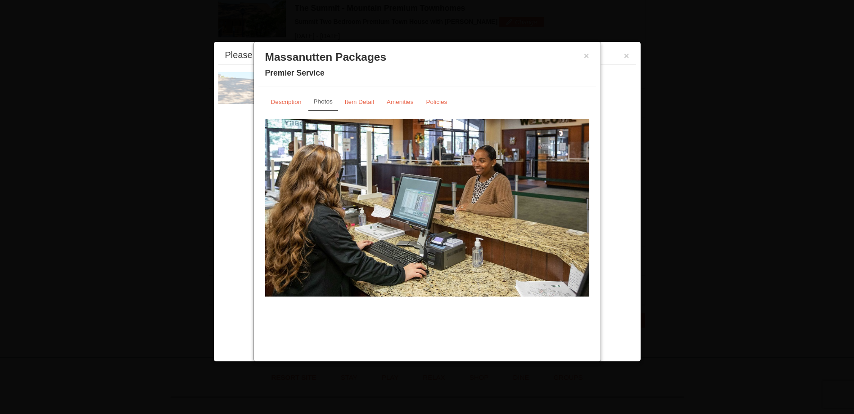
scroll to position [385, 0]
click at [280, 99] on small "Description" at bounding box center [286, 102] width 31 height 7
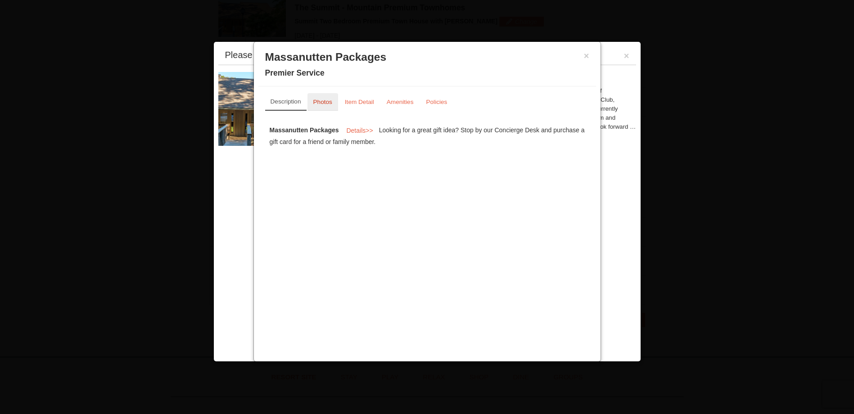
click at [318, 98] on link "Photos" at bounding box center [323, 102] width 31 height 18
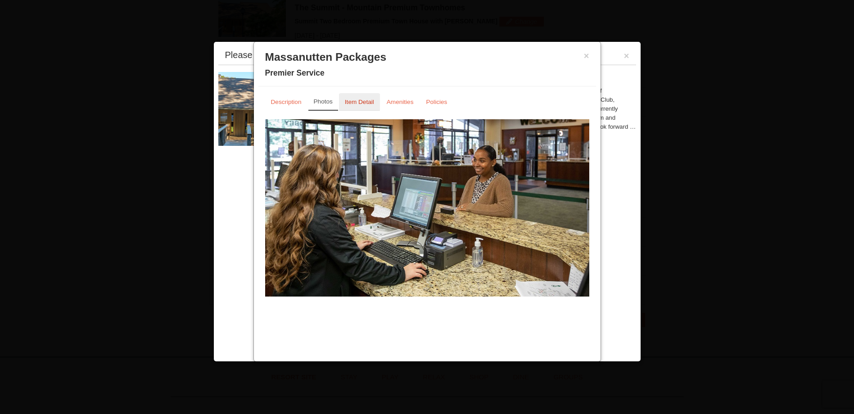
click at [368, 97] on link "Item Detail" at bounding box center [359, 102] width 41 height 18
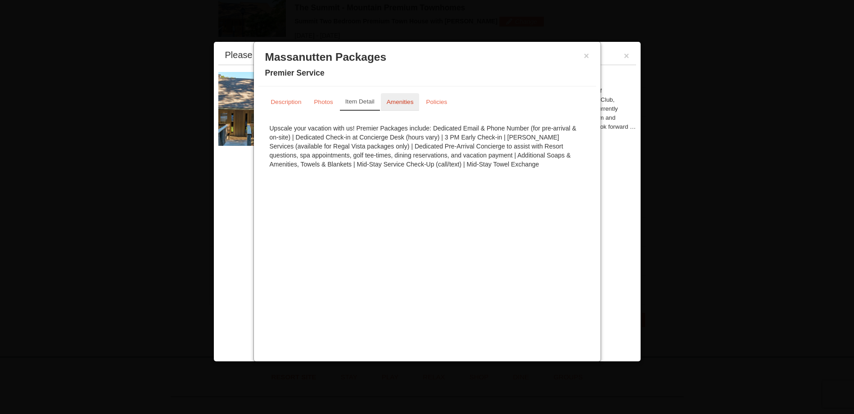
click at [395, 99] on small "Amenities" at bounding box center [400, 102] width 27 height 7
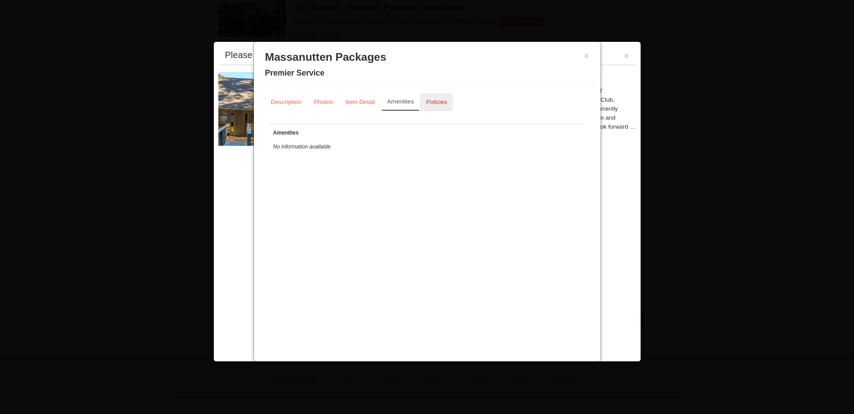
click at [433, 100] on small "Policies" at bounding box center [436, 102] width 21 height 7
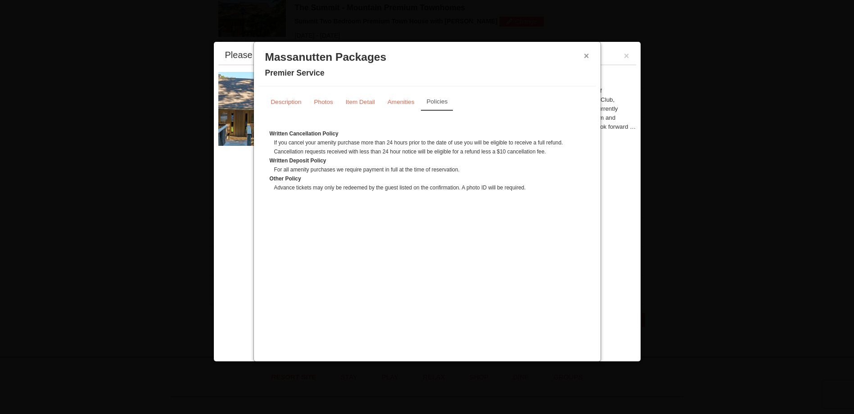
click at [585, 56] on button "×" at bounding box center [586, 55] width 5 height 9
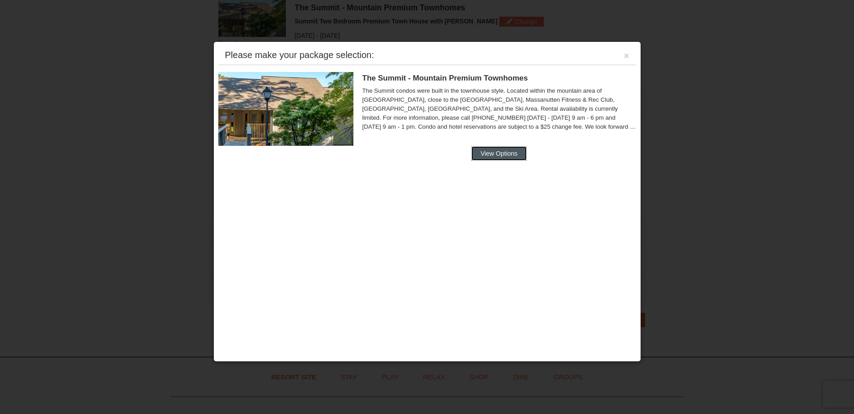
click at [493, 157] on button "View Options" at bounding box center [498, 153] width 55 height 14
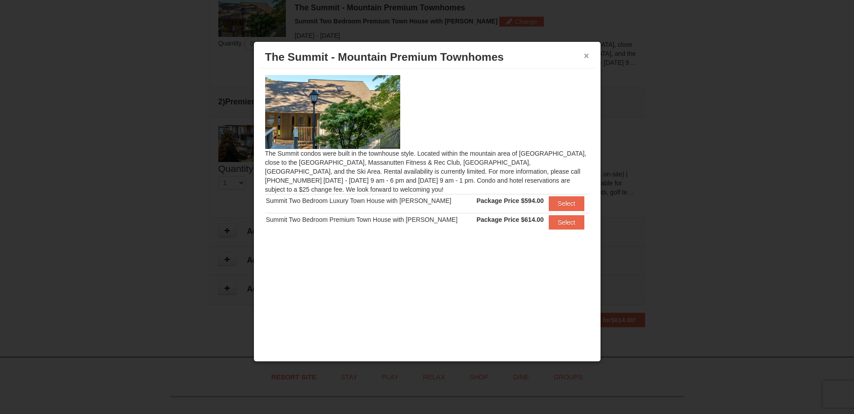
click at [585, 57] on button "×" at bounding box center [586, 55] width 5 height 9
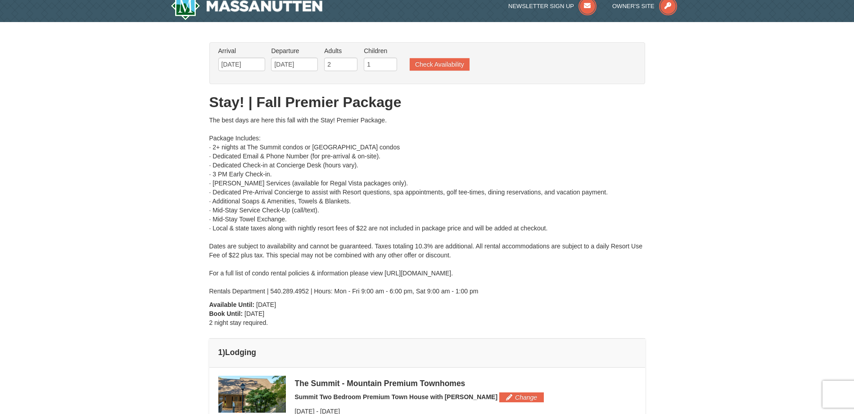
scroll to position [0, 0]
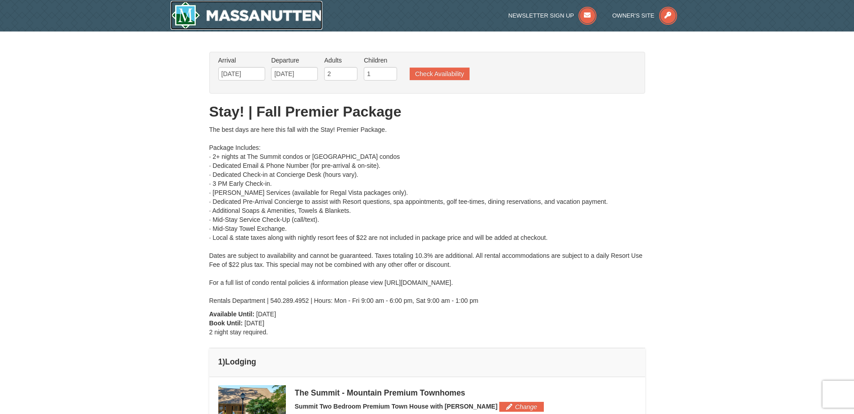
click at [193, 15] on img at bounding box center [247, 15] width 152 height 29
